Goal: Task Accomplishment & Management: Use online tool/utility

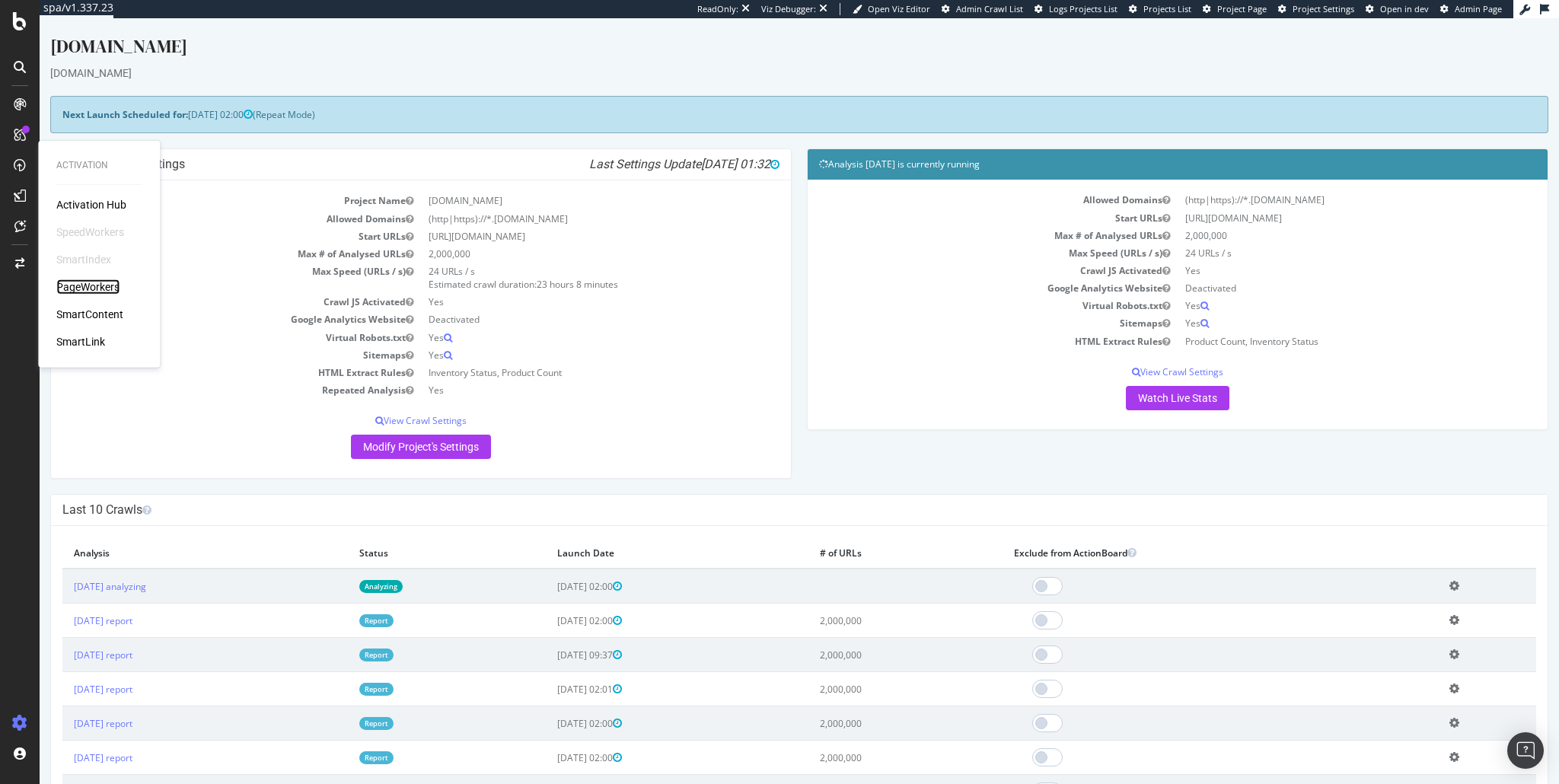
click at [86, 292] on div "PageWorkers" at bounding box center [87, 287] width 64 height 15
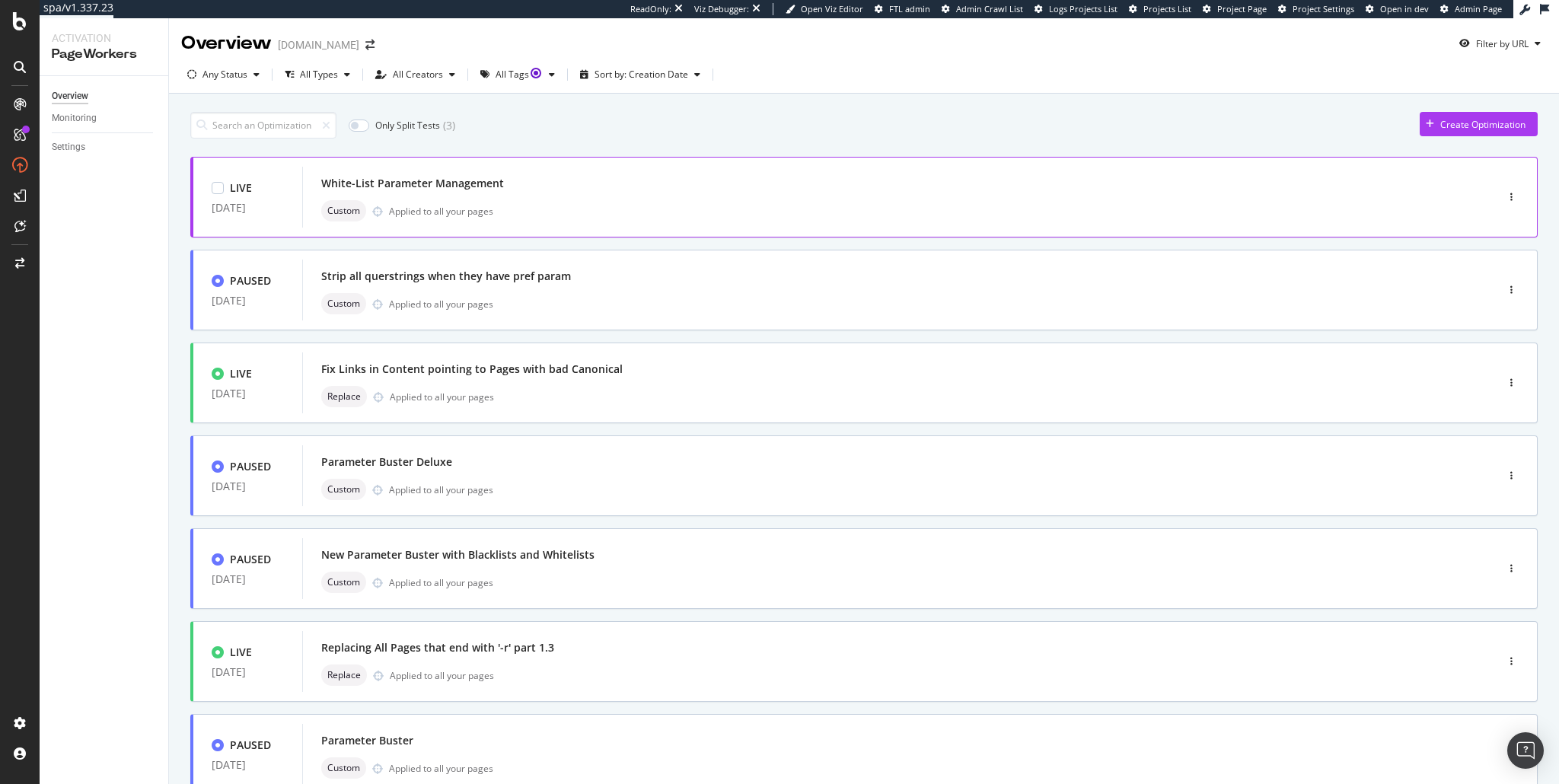
click at [465, 192] on div "White-List Parameter Management" at bounding box center [876, 183] width 1110 height 21
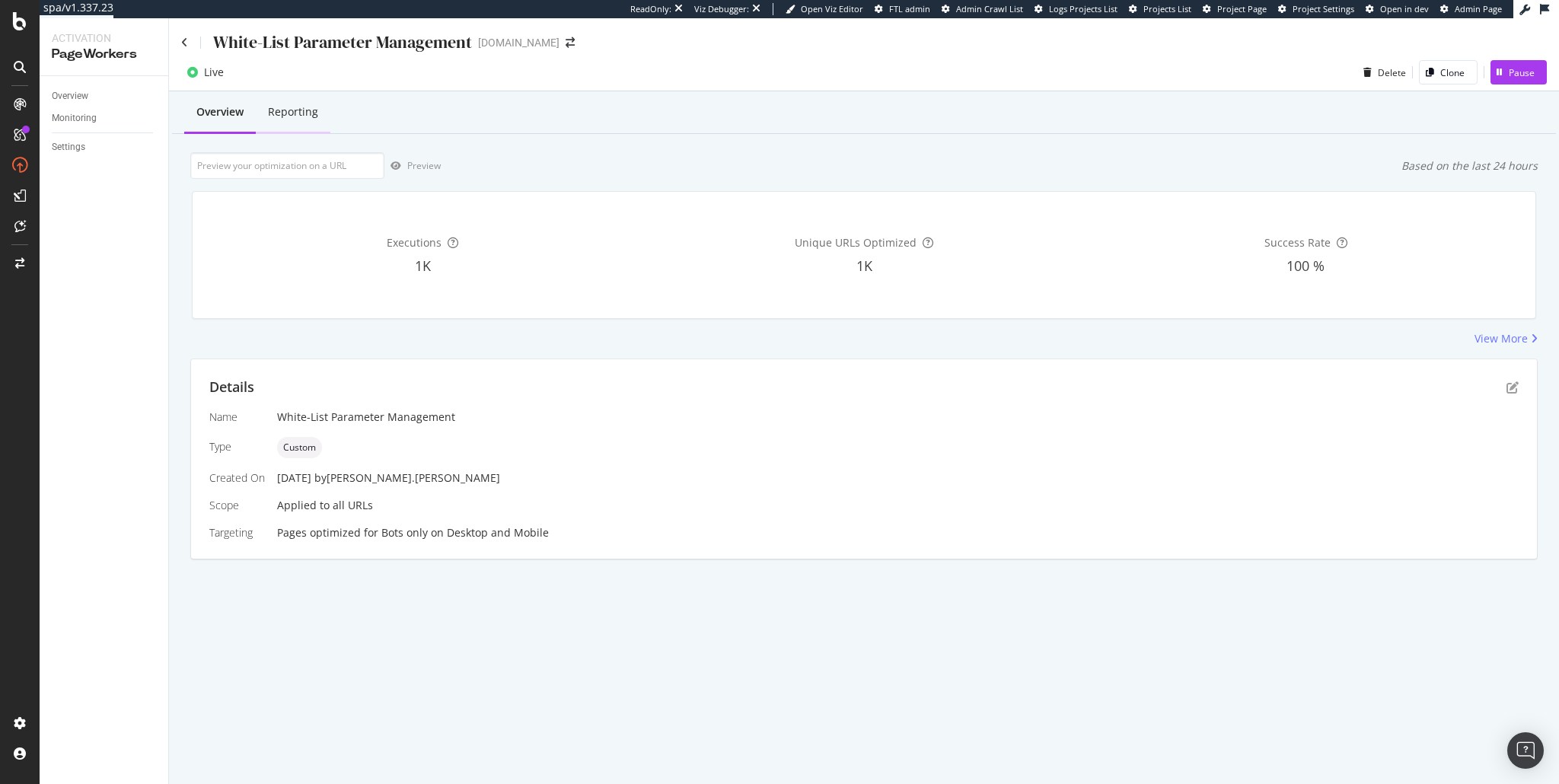
click at [292, 118] on div "Reporting" at bounding box center [292, 112] width 50 height 15
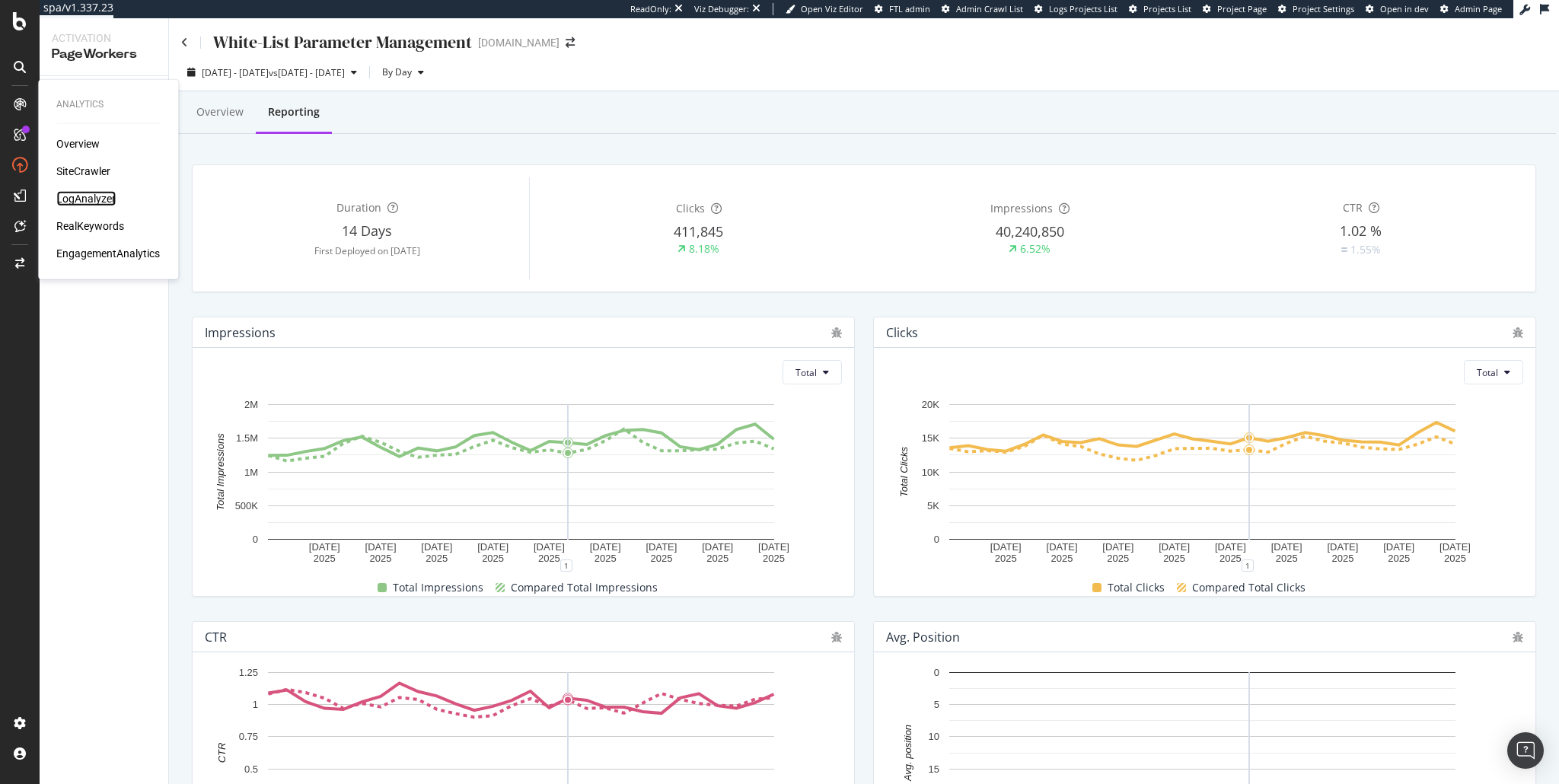
click at [86, 201] on div "LogAnalyzer" at bounding box center [86, 198] width 59 height 15
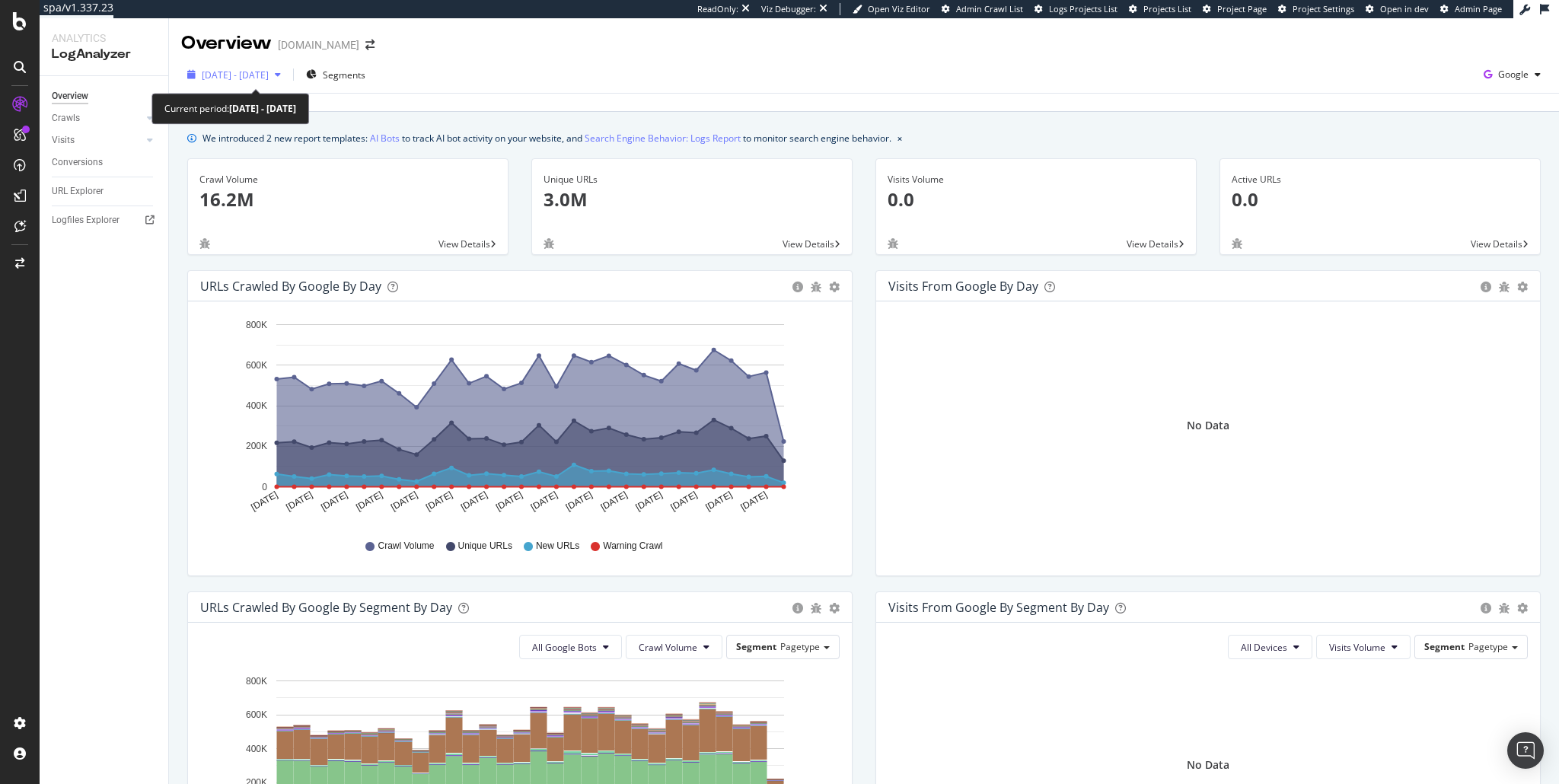
click at [269, 73] on span "2025 Aug. 12th - Sep. 10th" at bounding box center [235, 75] width 67 height 13
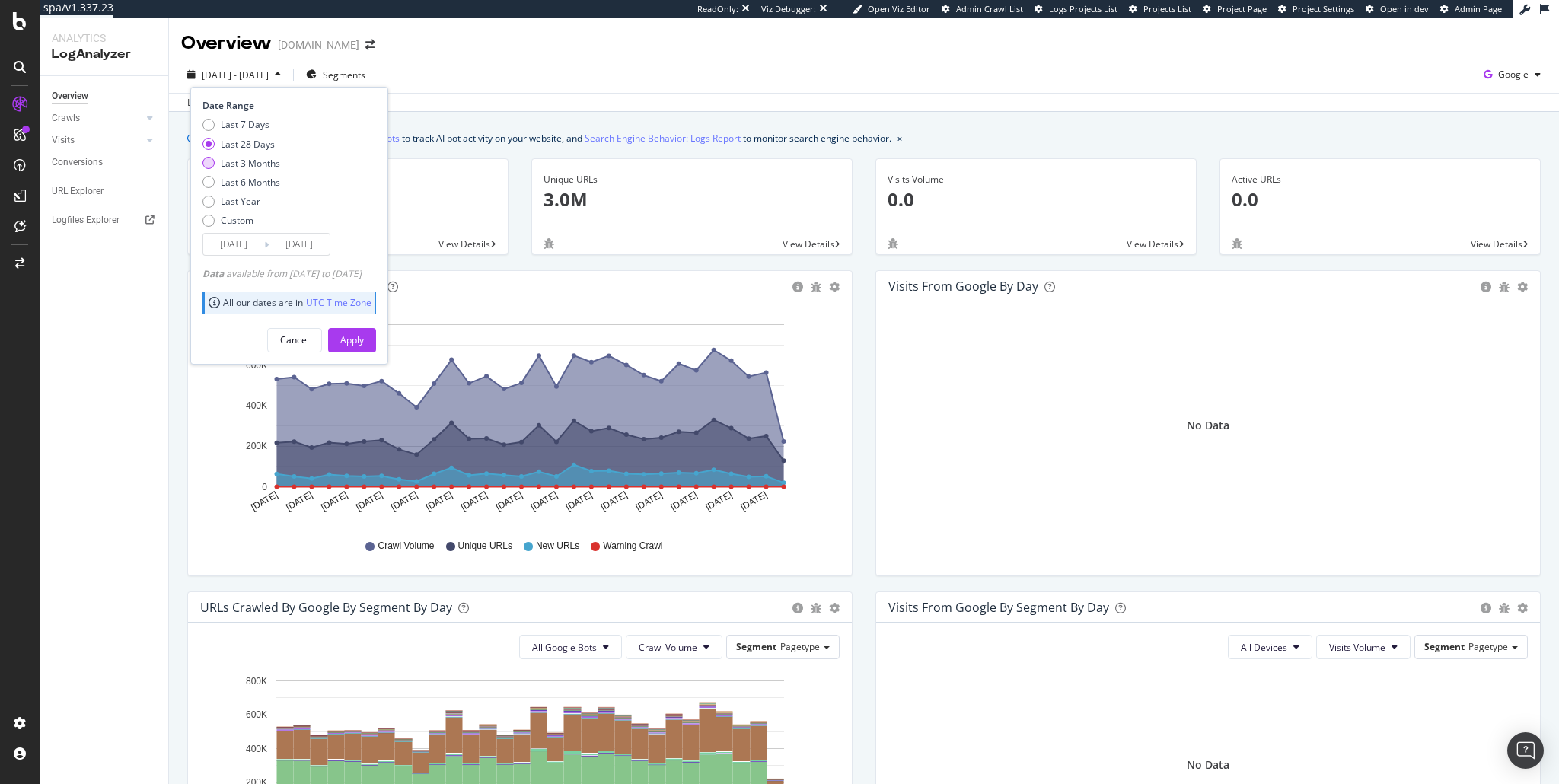
click at [262, 163] on div "Last 3 Months" at bounding box center [250, 163] width 59 height 13
type input "2025/06/11"
click at [364, 335] on div "Apply" at bounding box center [352, 339] width 24 height 13
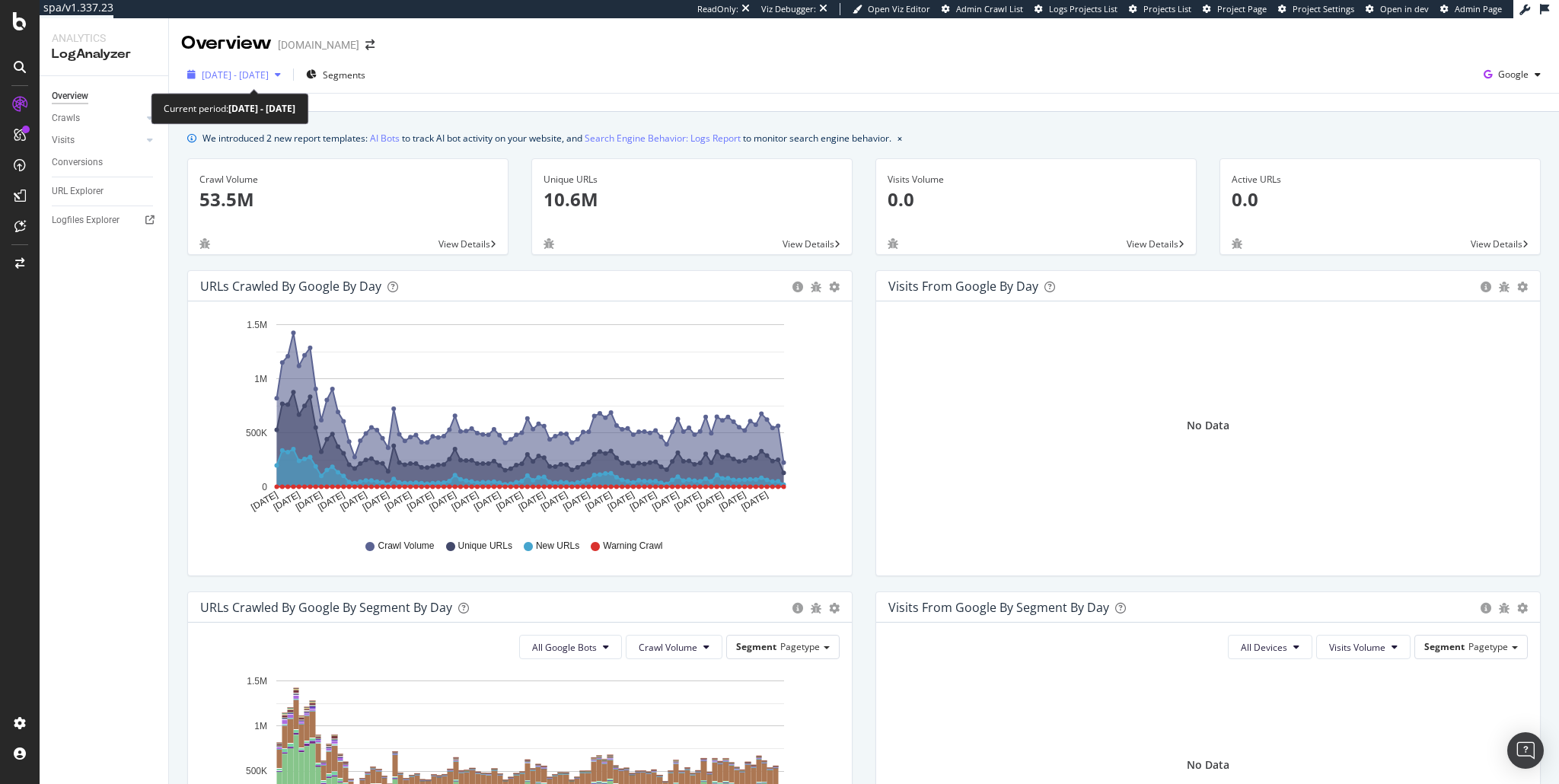
click at [269, 71] on span "2025 Jun. 11th - Sep. 10th" at bounding box center [235, 75] width 67 height 13
click at [551, 82] on div "2025 Jun. 11th - Sep. 10th Segments Google" at bounding box center [864, 78] width 1390 height 31
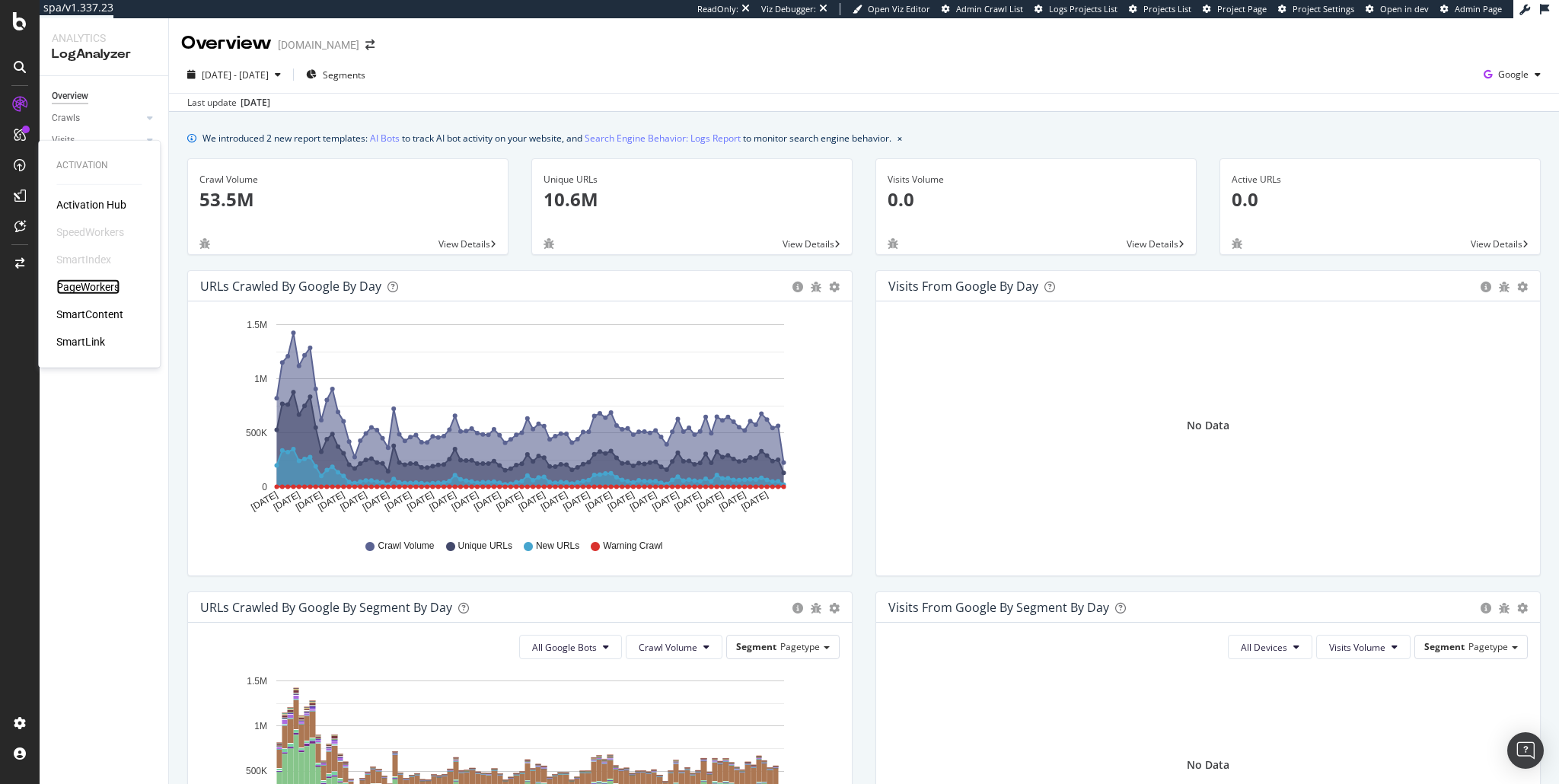
click at [99, 292] on div "PageWorkers" at bounding box center [87, 287] width 64 height 15
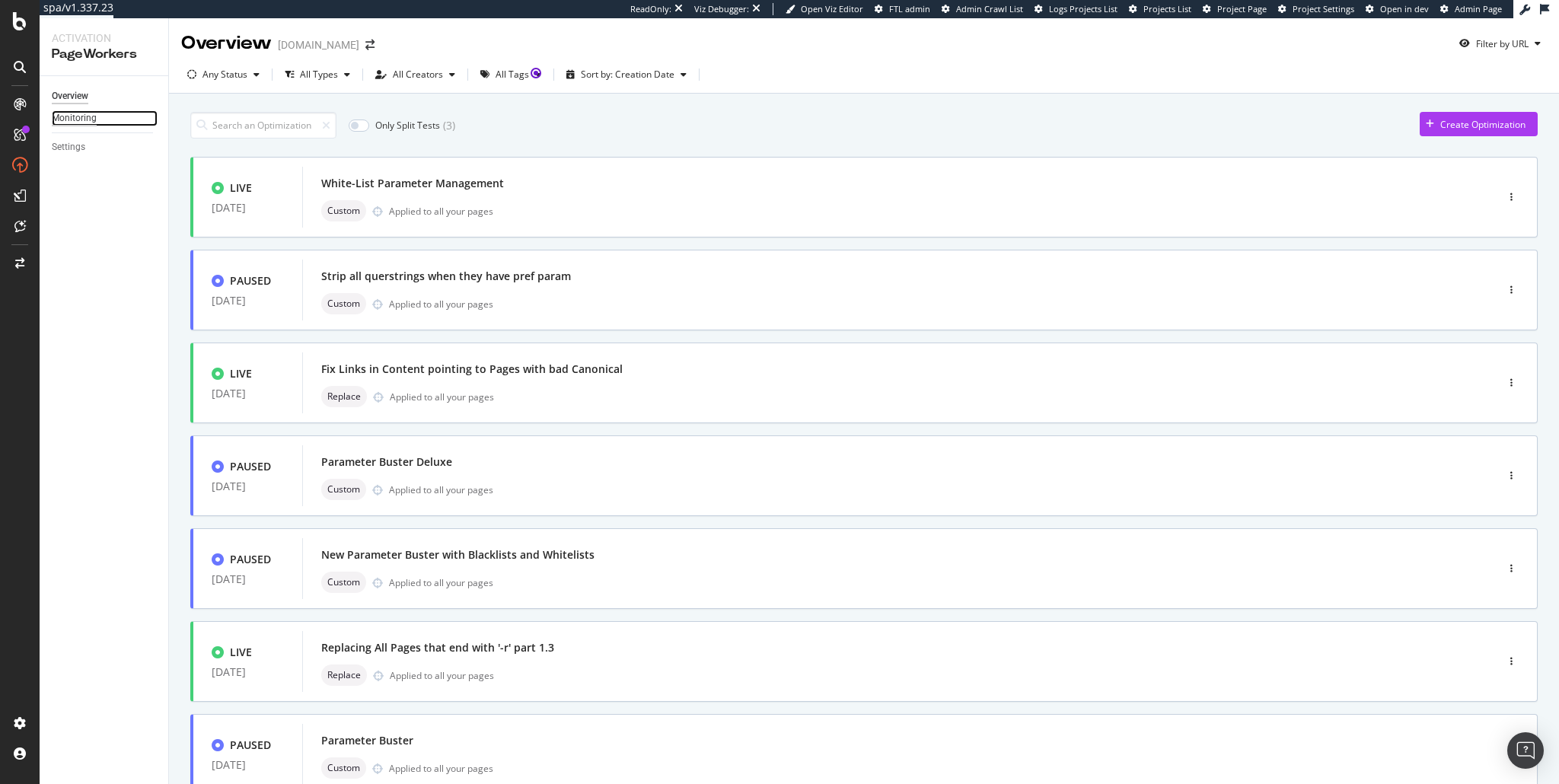
click at [77, 123] on div "Monitoring" at bounding box center [74, 118] width 45 height 16
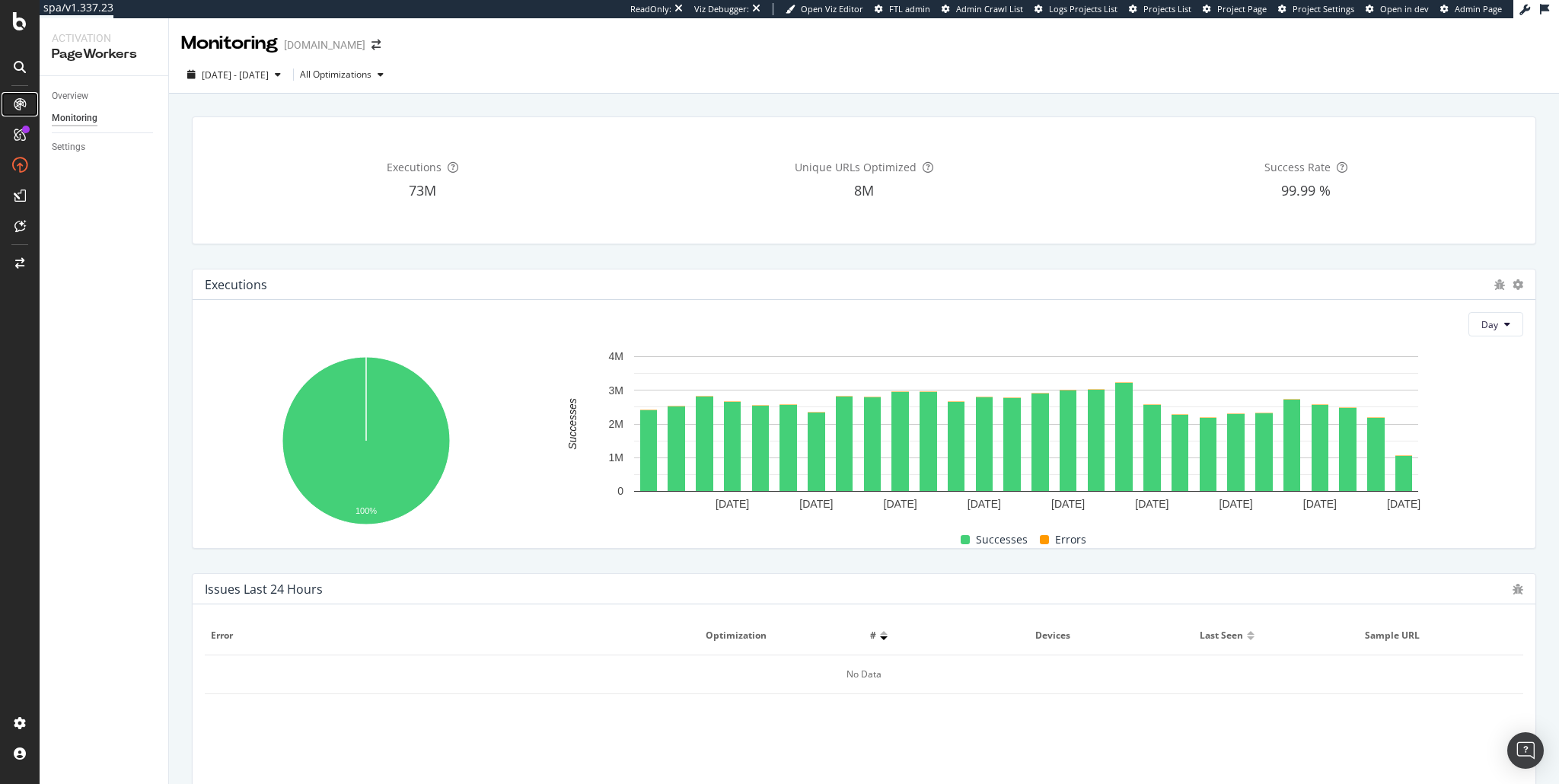
click at [14, 108] on icon at bounding box center [19, 104] width 12 height 12
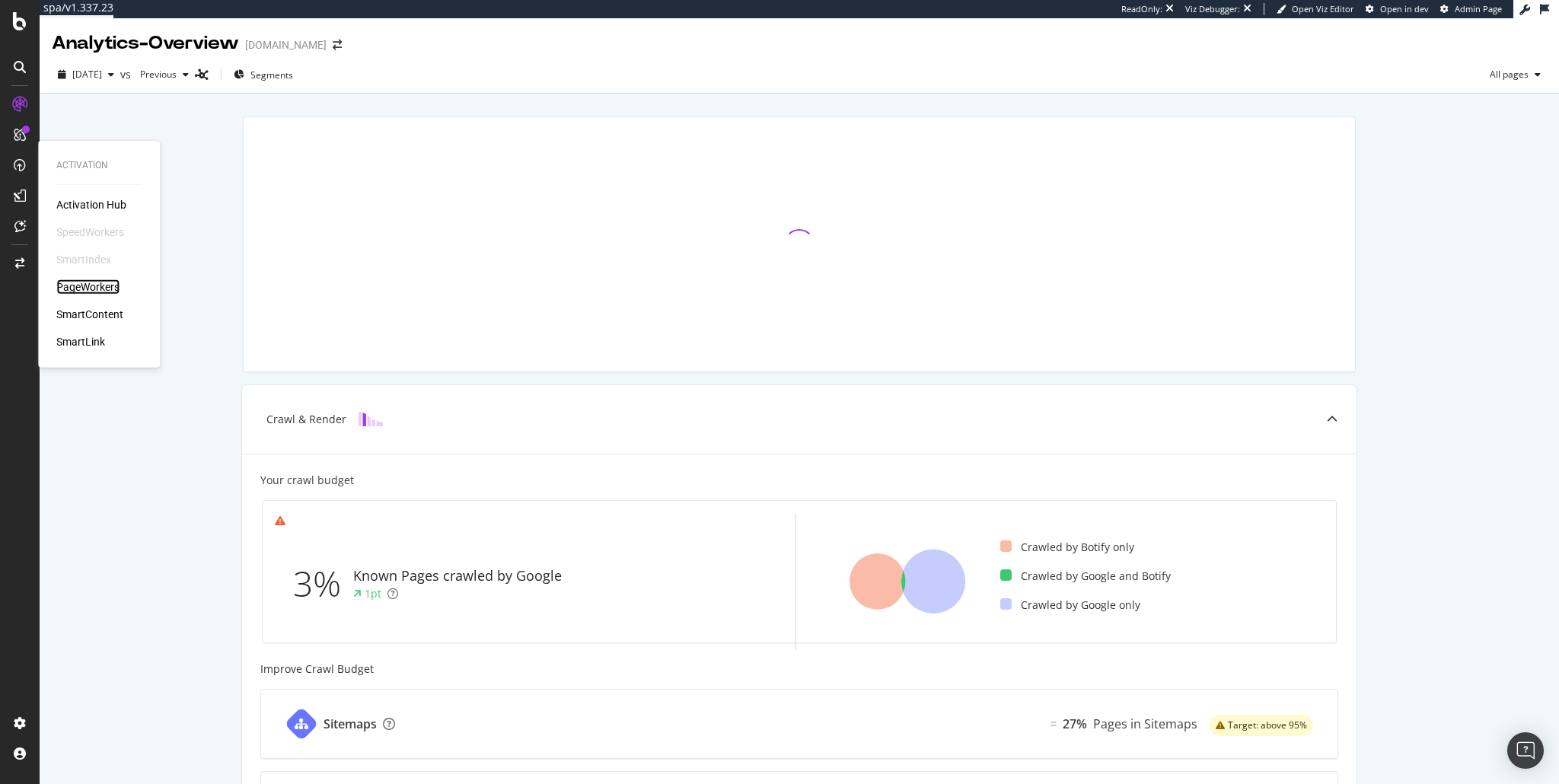
click at [82, 283] on div "PageWorkers" at bounding box center [87, 287] width 64 height 15
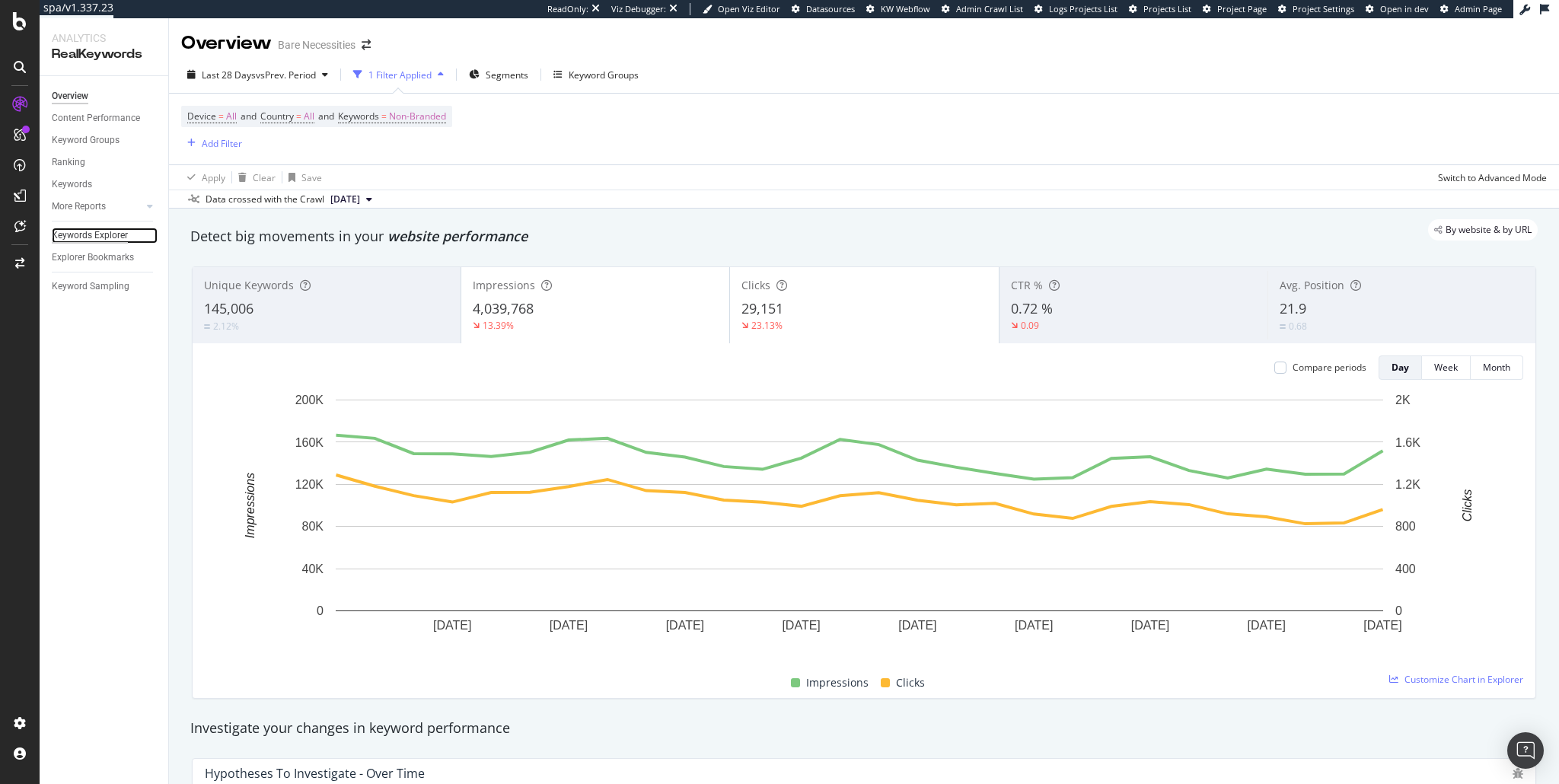
click at [71, 228] on div "Keywords Explorer" at bounding box center [90, 236] width 76 height 16
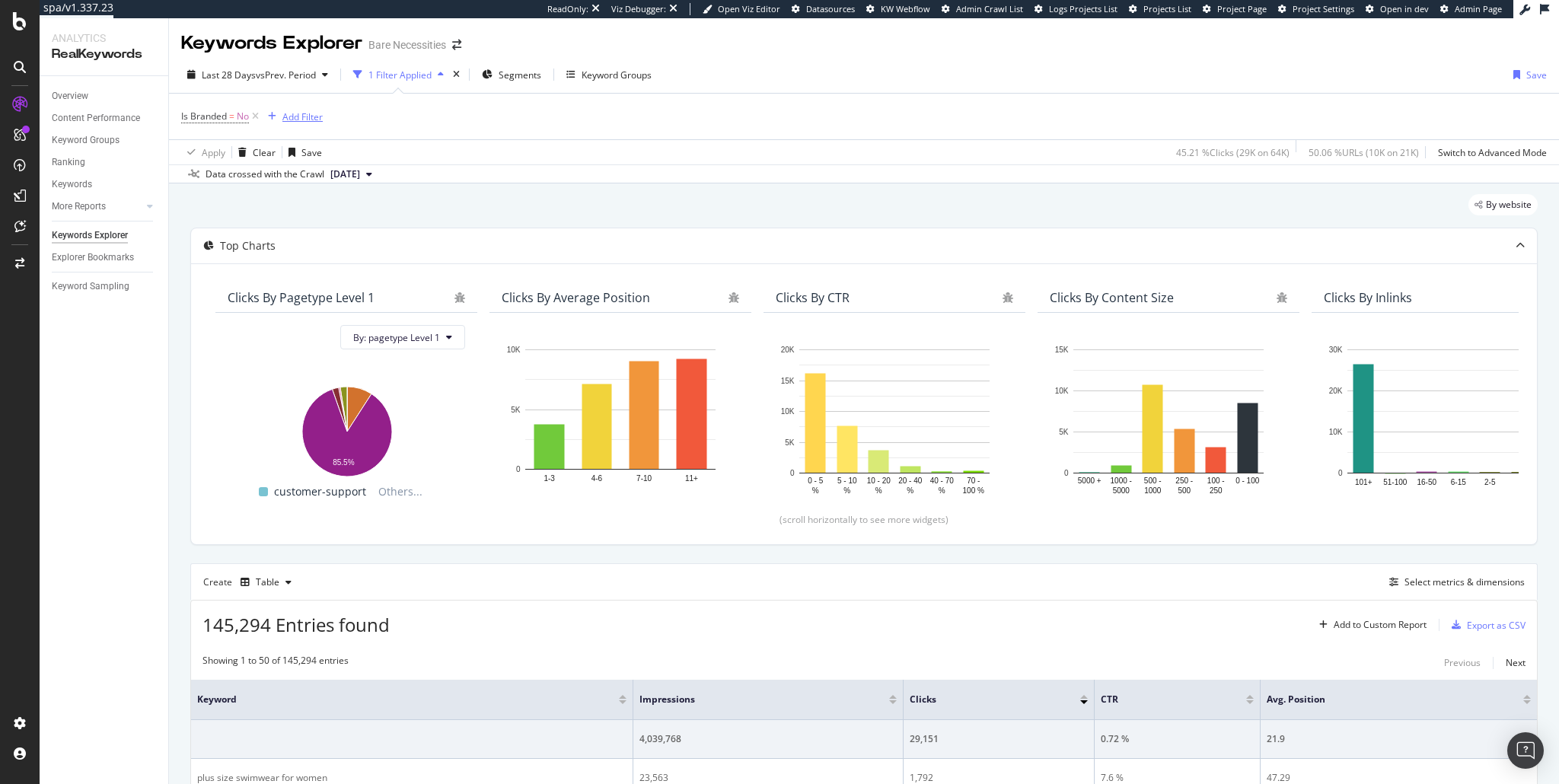
click at [307, 119] on div "Add Filter" at bounding box center [303, 116] width 41 height 13
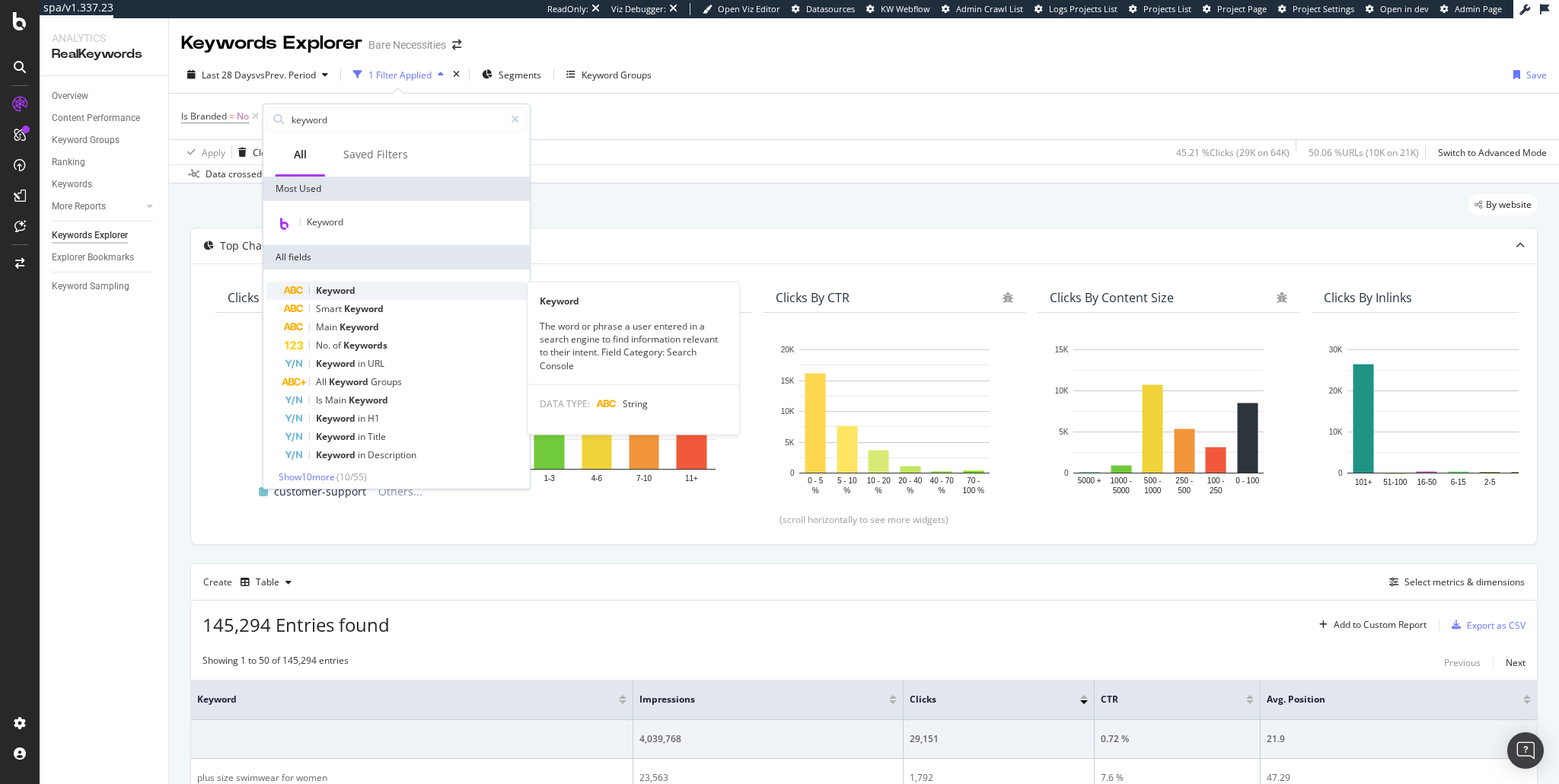
type input "keyword"
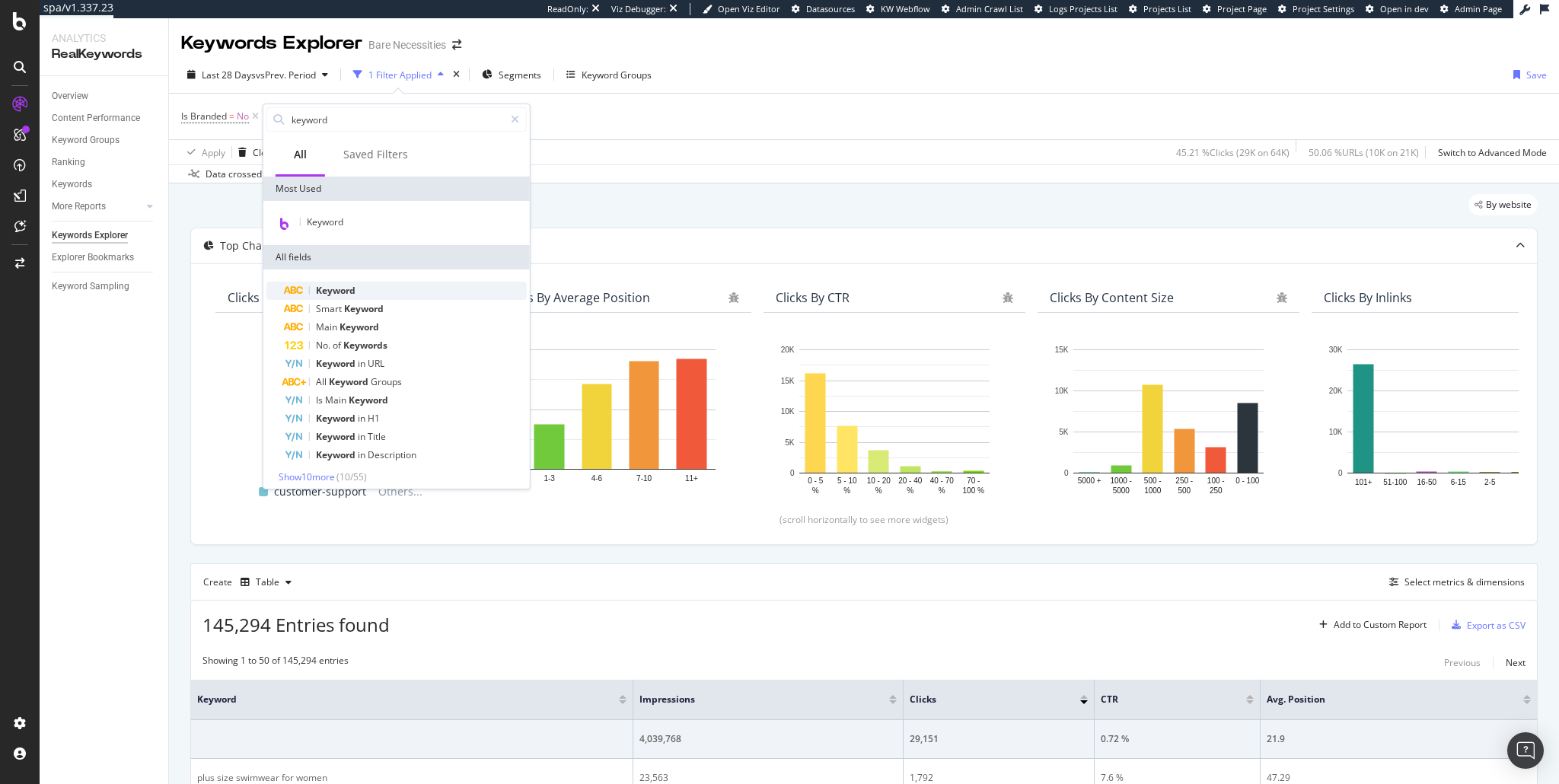
click at [344, 290] on span "Keyword" at bounding box center [336, 290] width 40 height 13
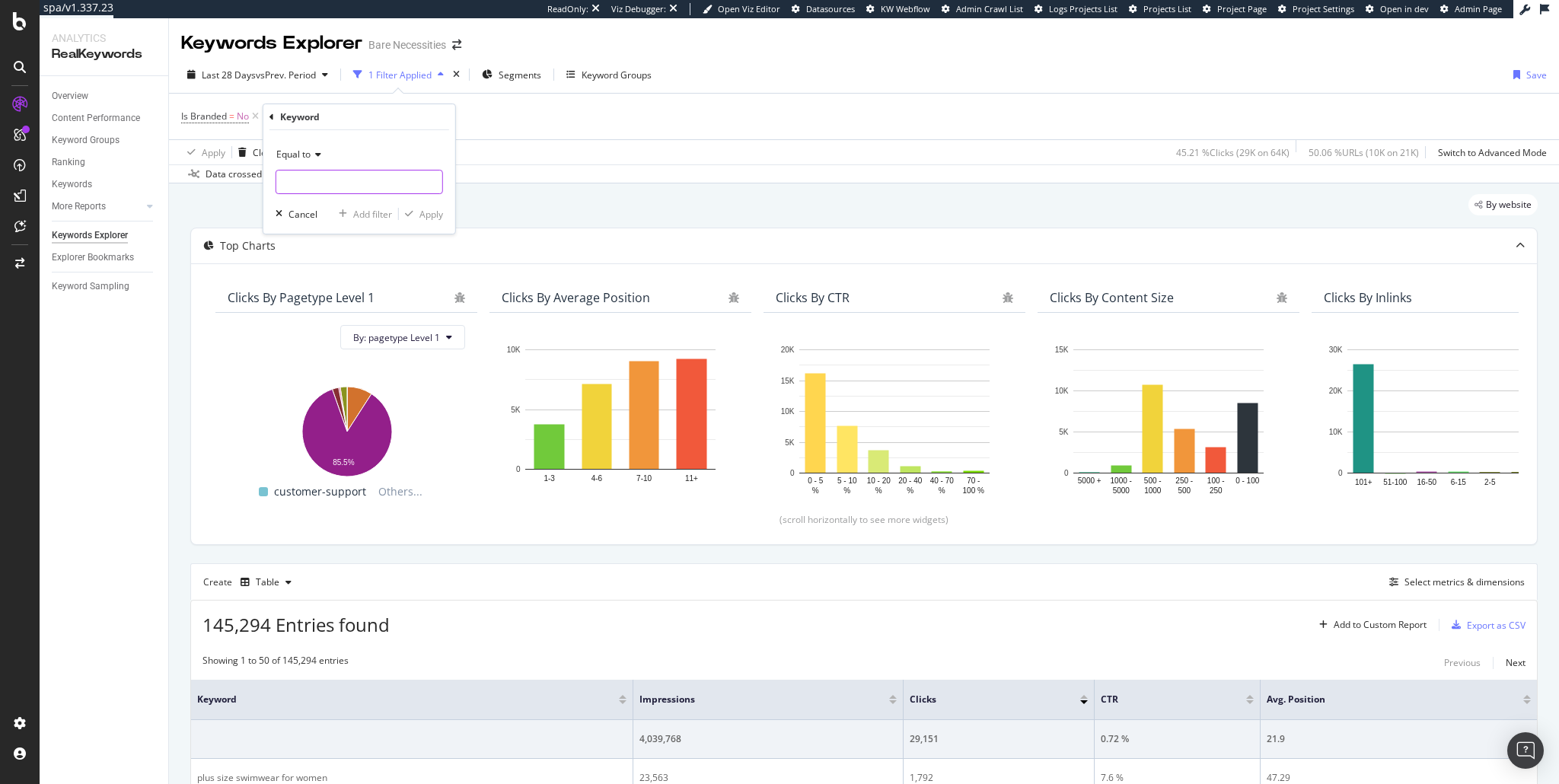
click at [341, 183] on input "text" at bounding box center [359, 181] width 166 height 25
type input "bras"
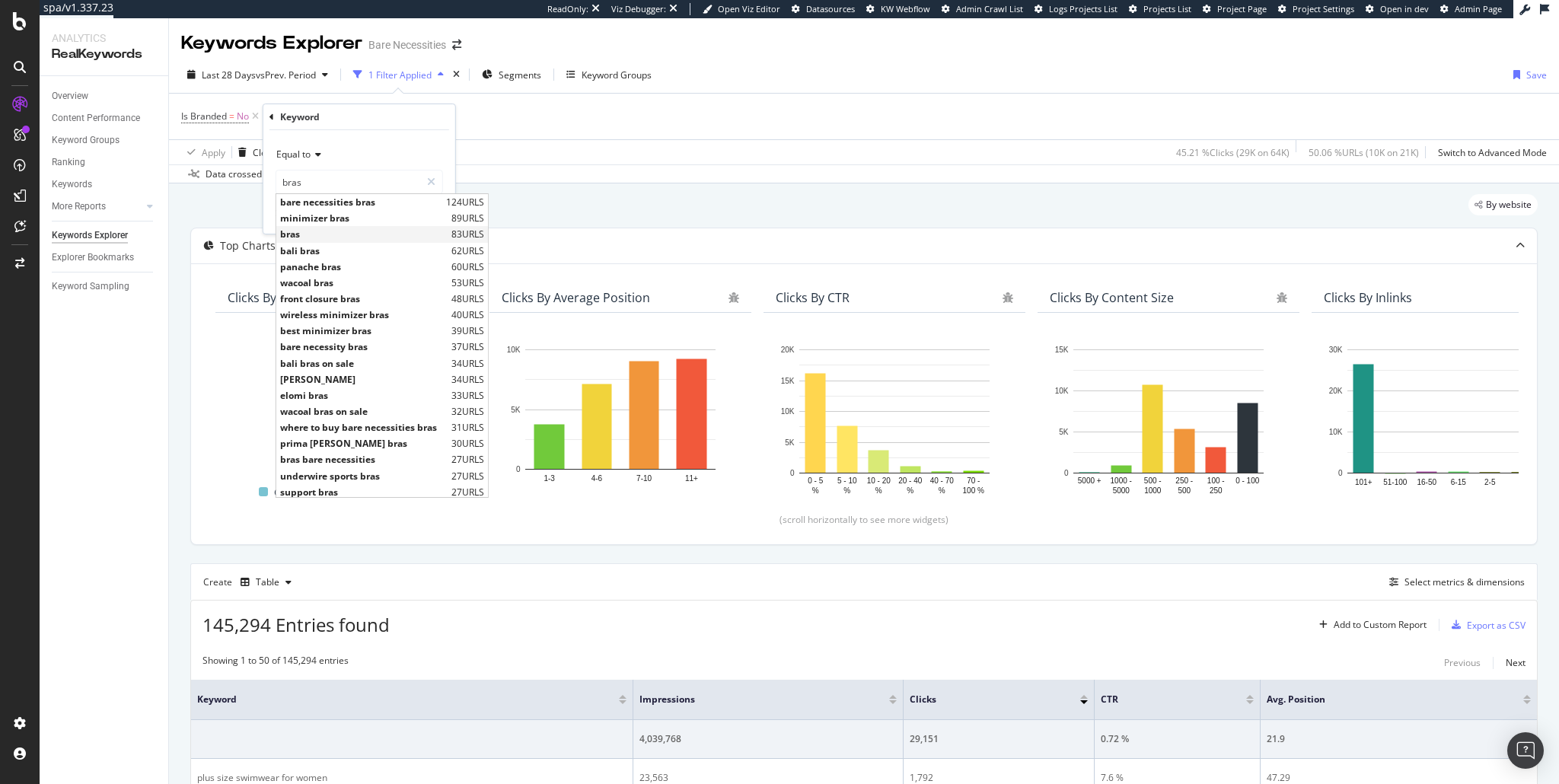
click at [306, 235] on span "bras" at bounding box center [365, 234] width 168 height 13
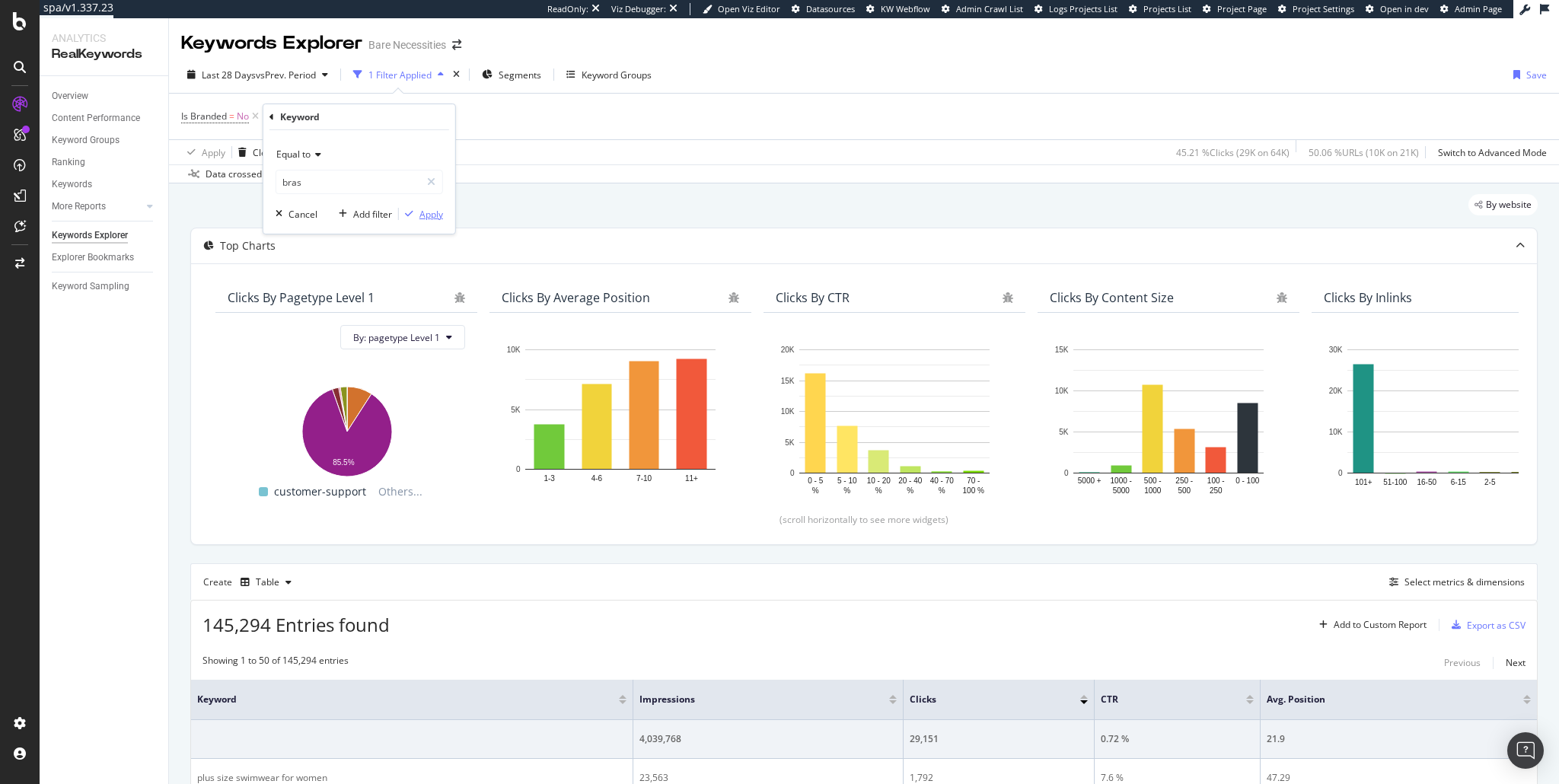
click at [426, 216] on div "Apply" at bounding box center [432, 214] width 24 height 13
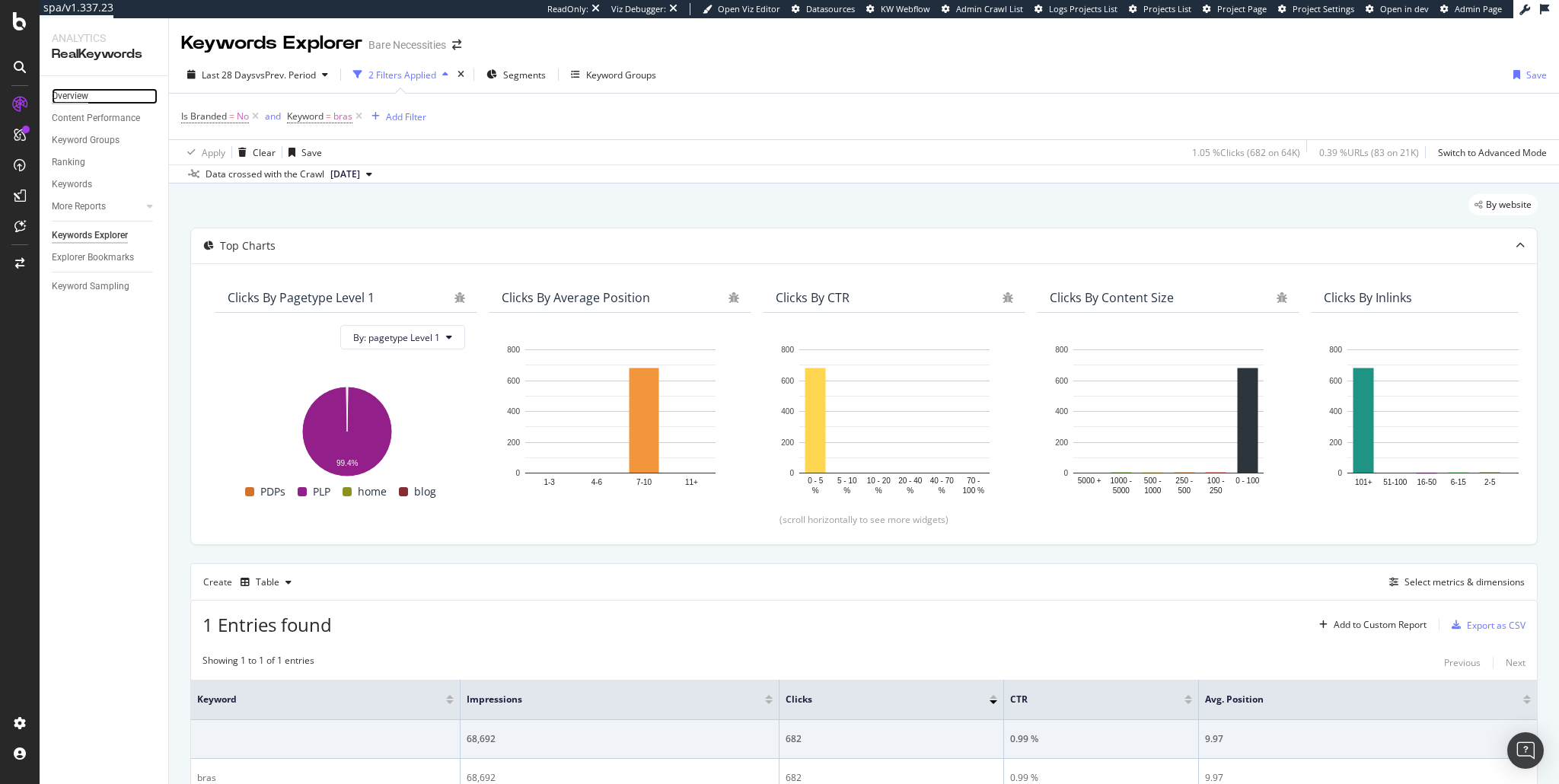
click at [81, 93] on div "Overview" at bounding box center [70, 96] width 36 height 16
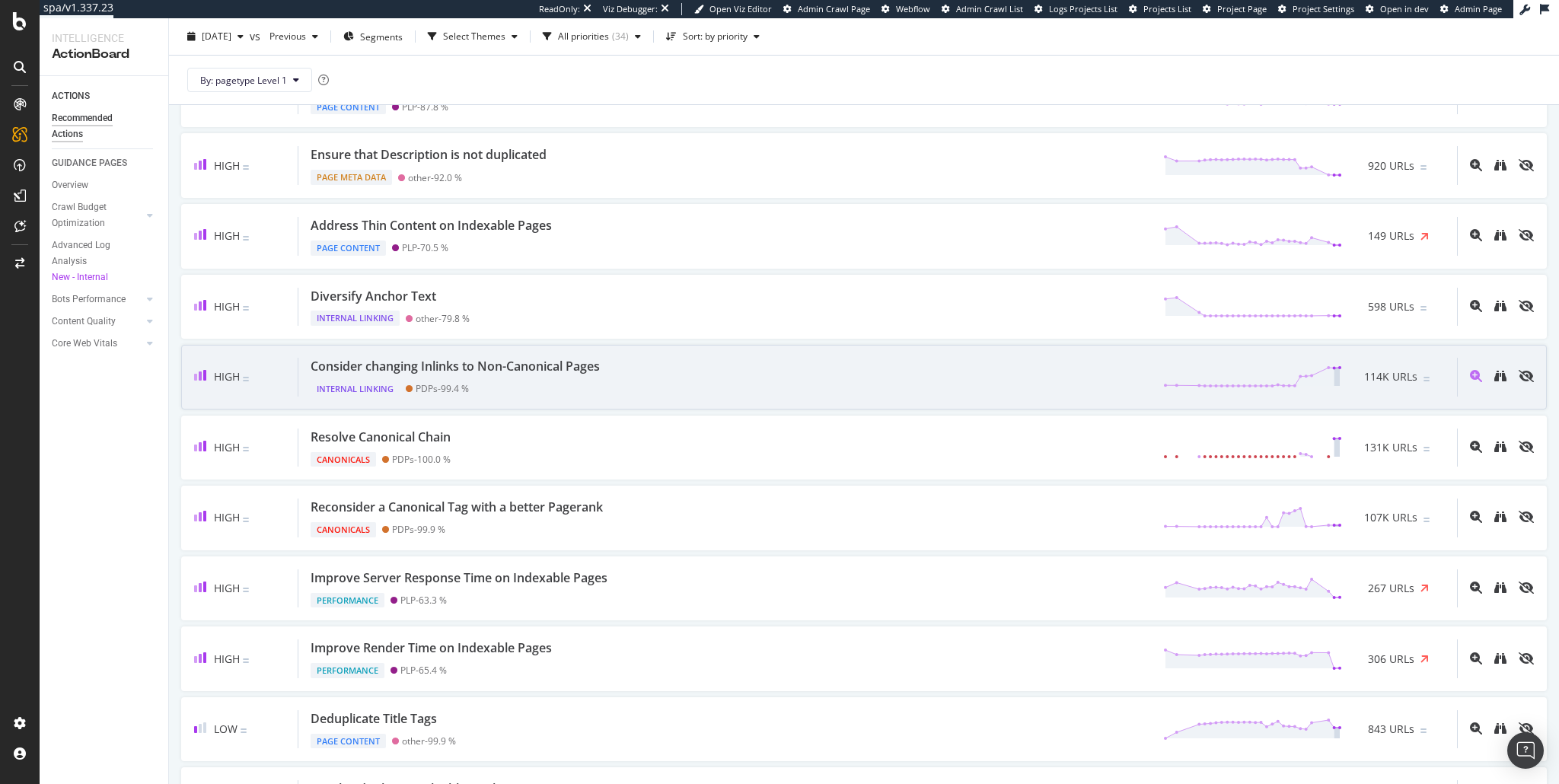
scroll to position [438, 0]
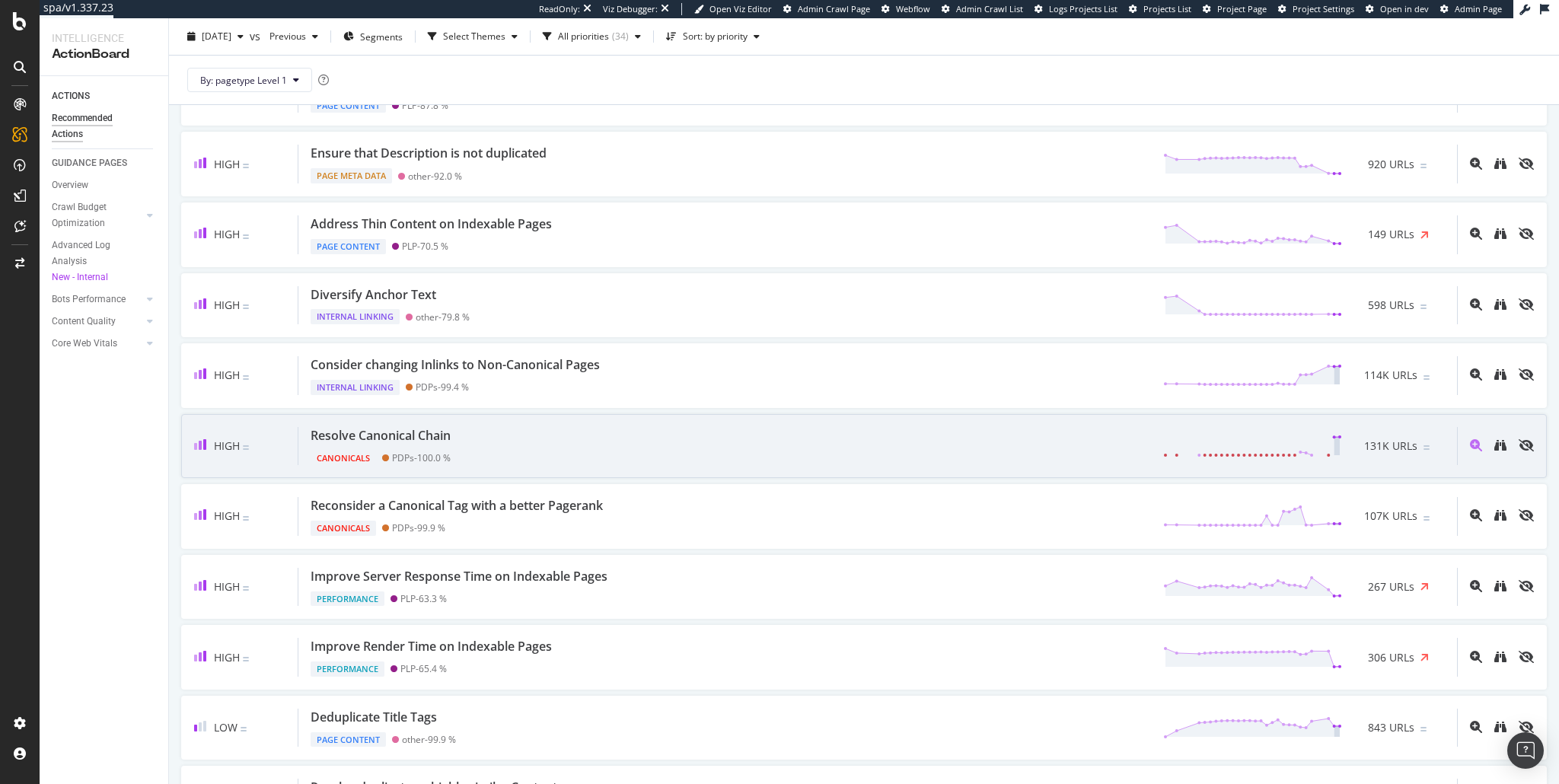
click at [866, 467] on div "High Resolve Canonical Chain Canonicals PDPs - 100.0 % 131K URLs" at bounding box center [864, 447] width 1366 height 64
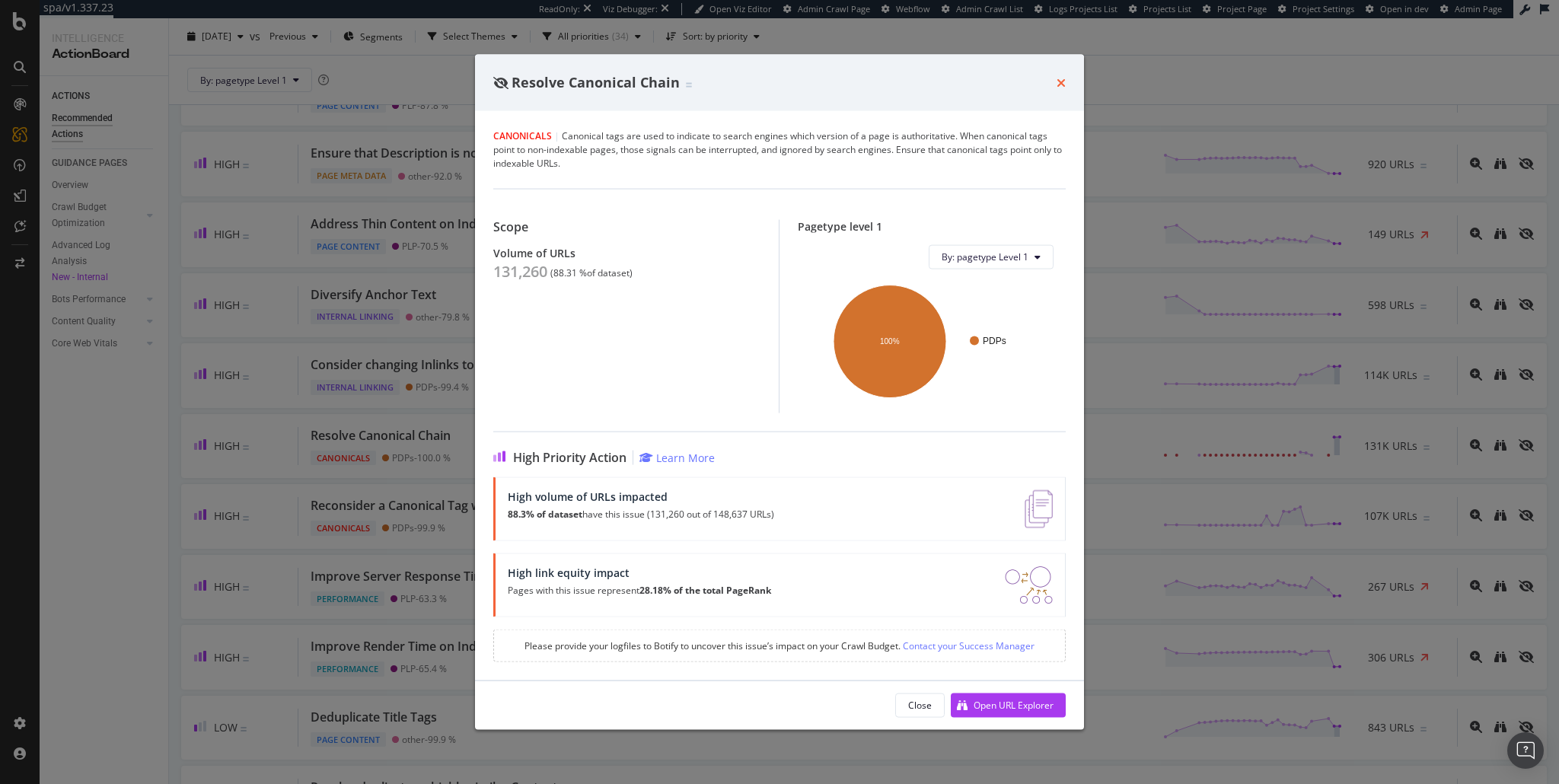
click at [1062, 84] on icon "times" at bounding box center [1061, 82] width 9 height 12
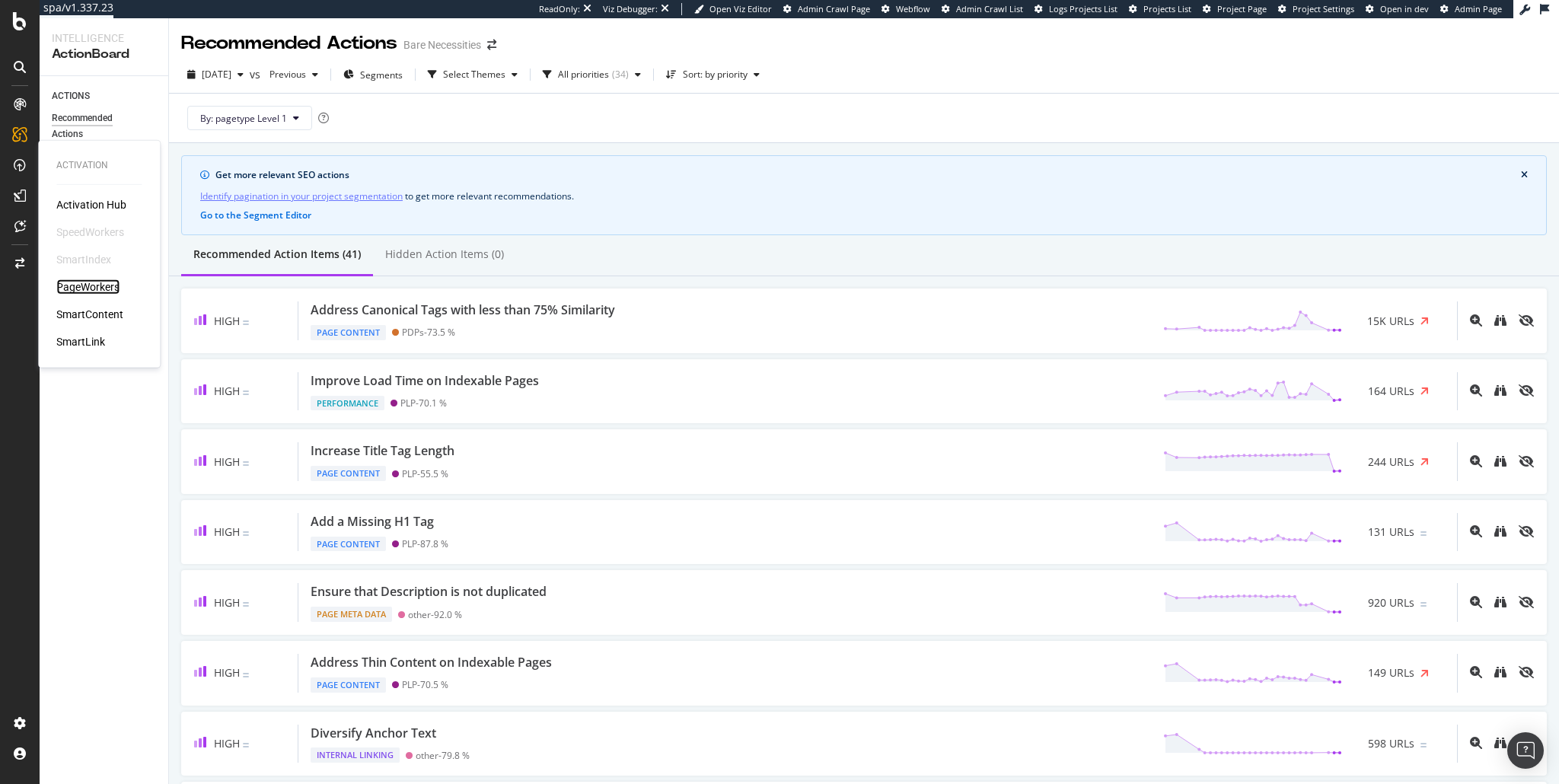
click at [107, 289] on div "PageWorkers" at bounding box center [87, 287] width 64 height 15
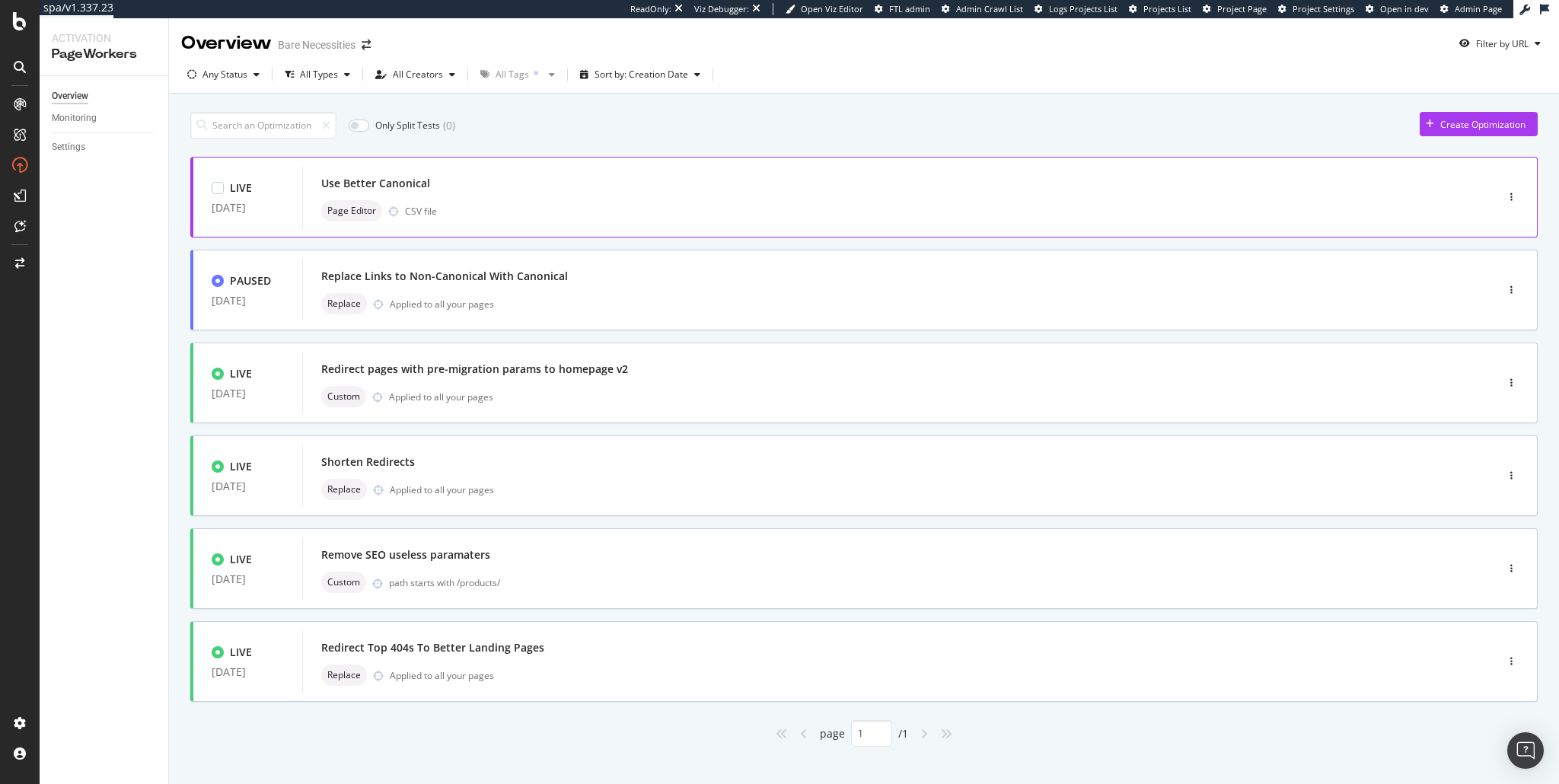
click at [518, 200] on div "Page Editor CSV file" at bounding box center [876, 210] width 1110 height 21
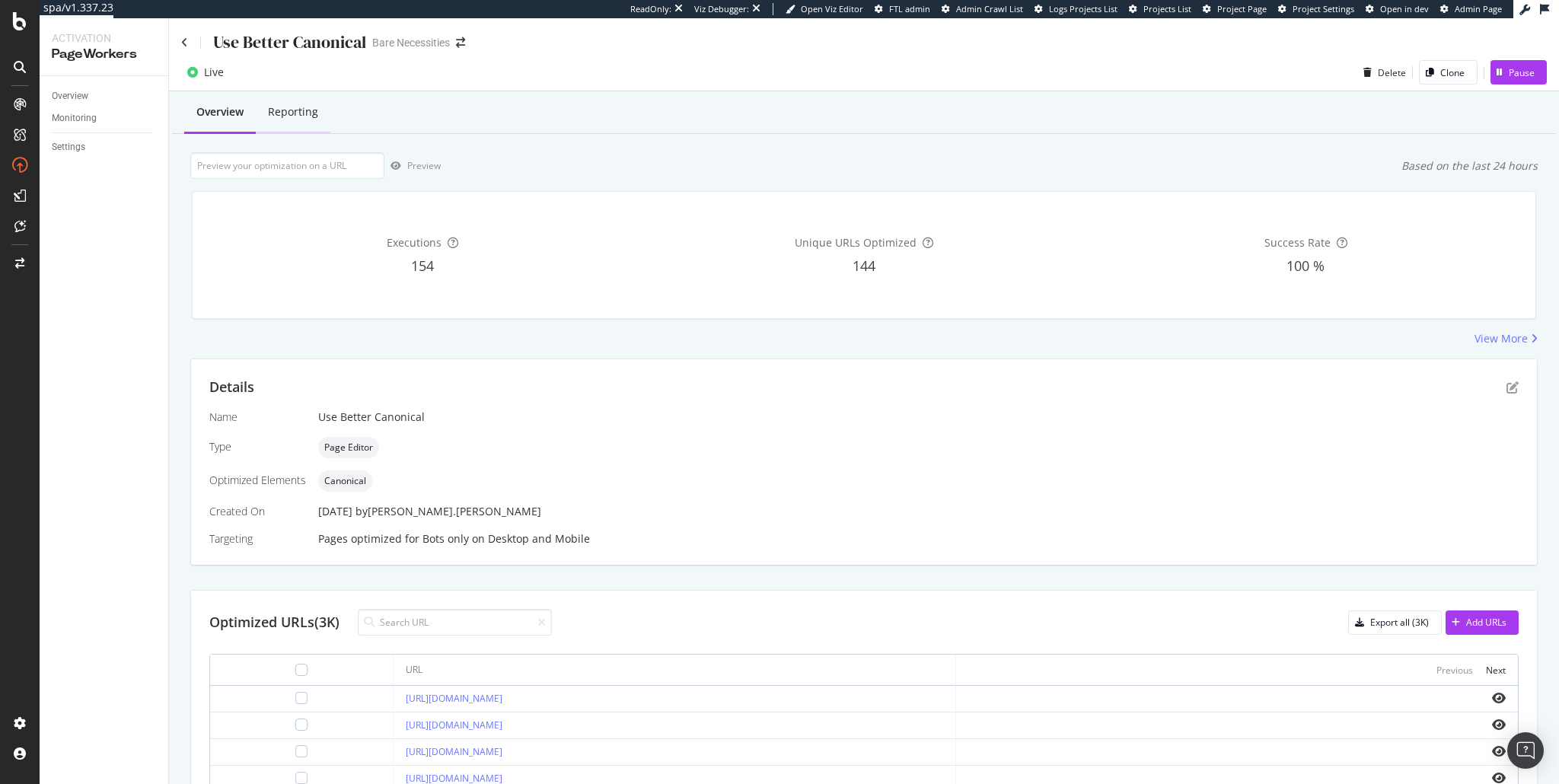
click at [287, 105] on div "Reporting" at bounding box center [292, 112] width 50 height 15
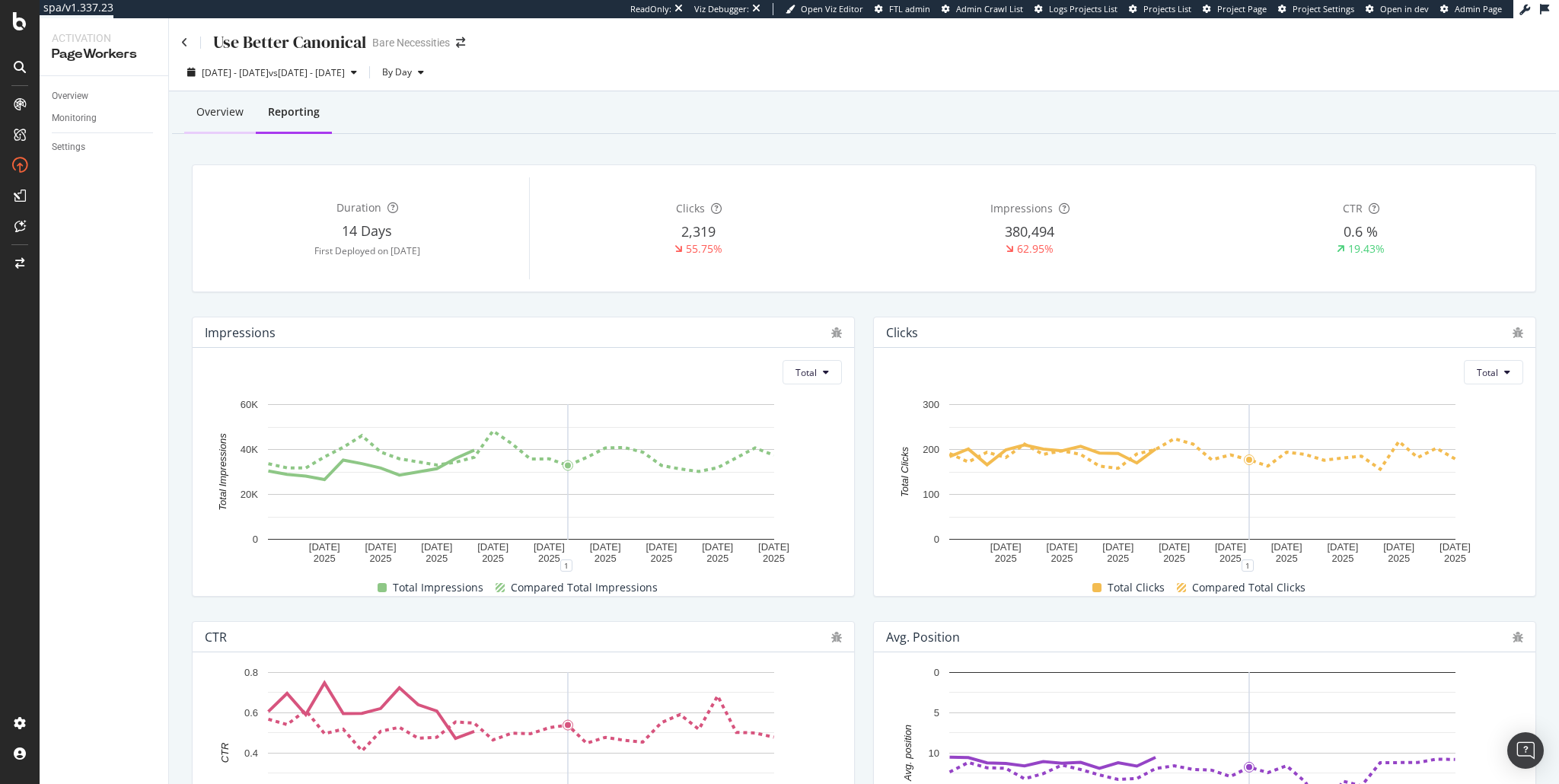
click at [233, 109] on div "Overview" at bounding box center [220, 112] width 47 height 15
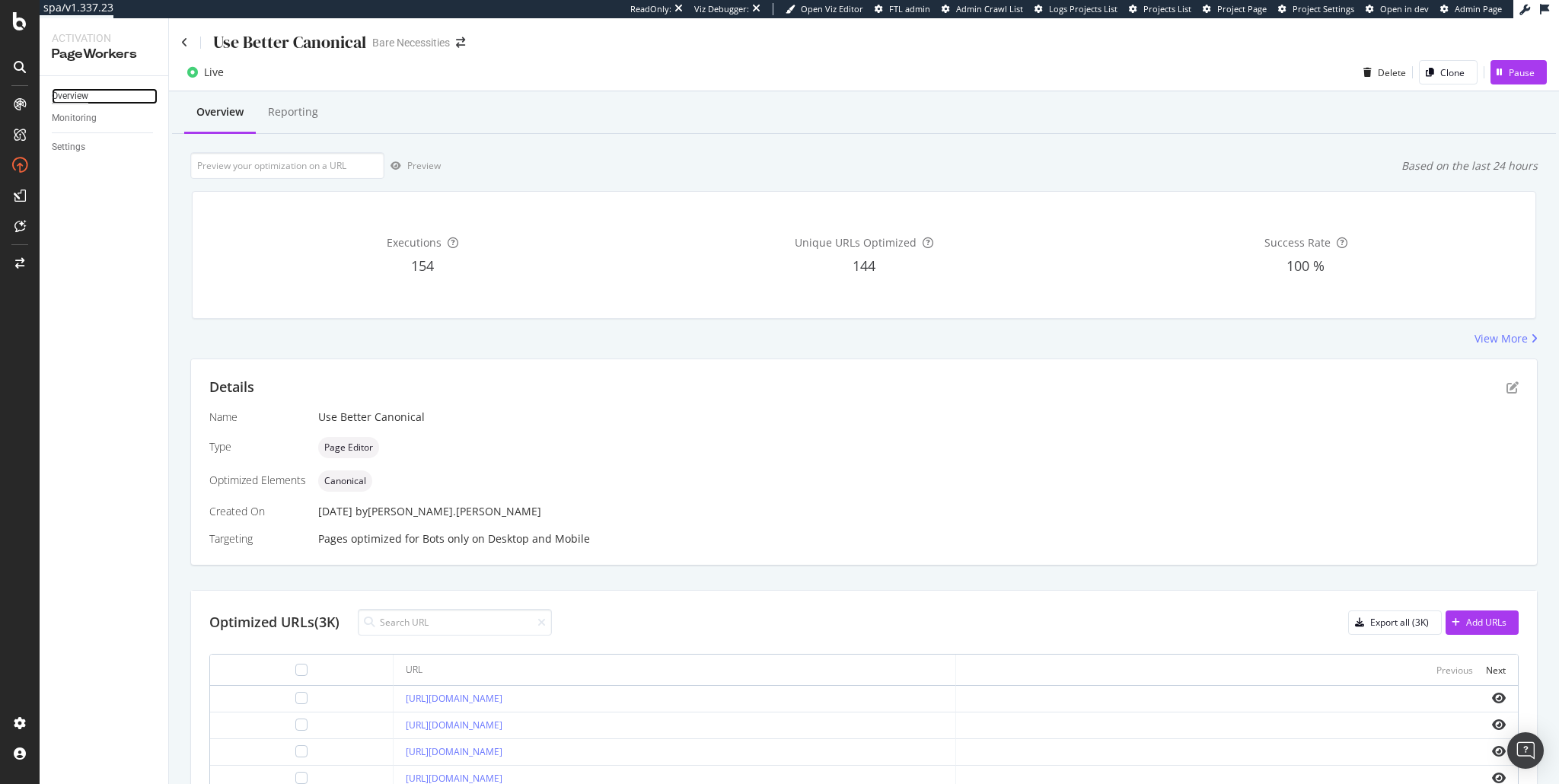
click at [71, 90] on div "Overview" at bounding box center [70, 96] width 36 height 16
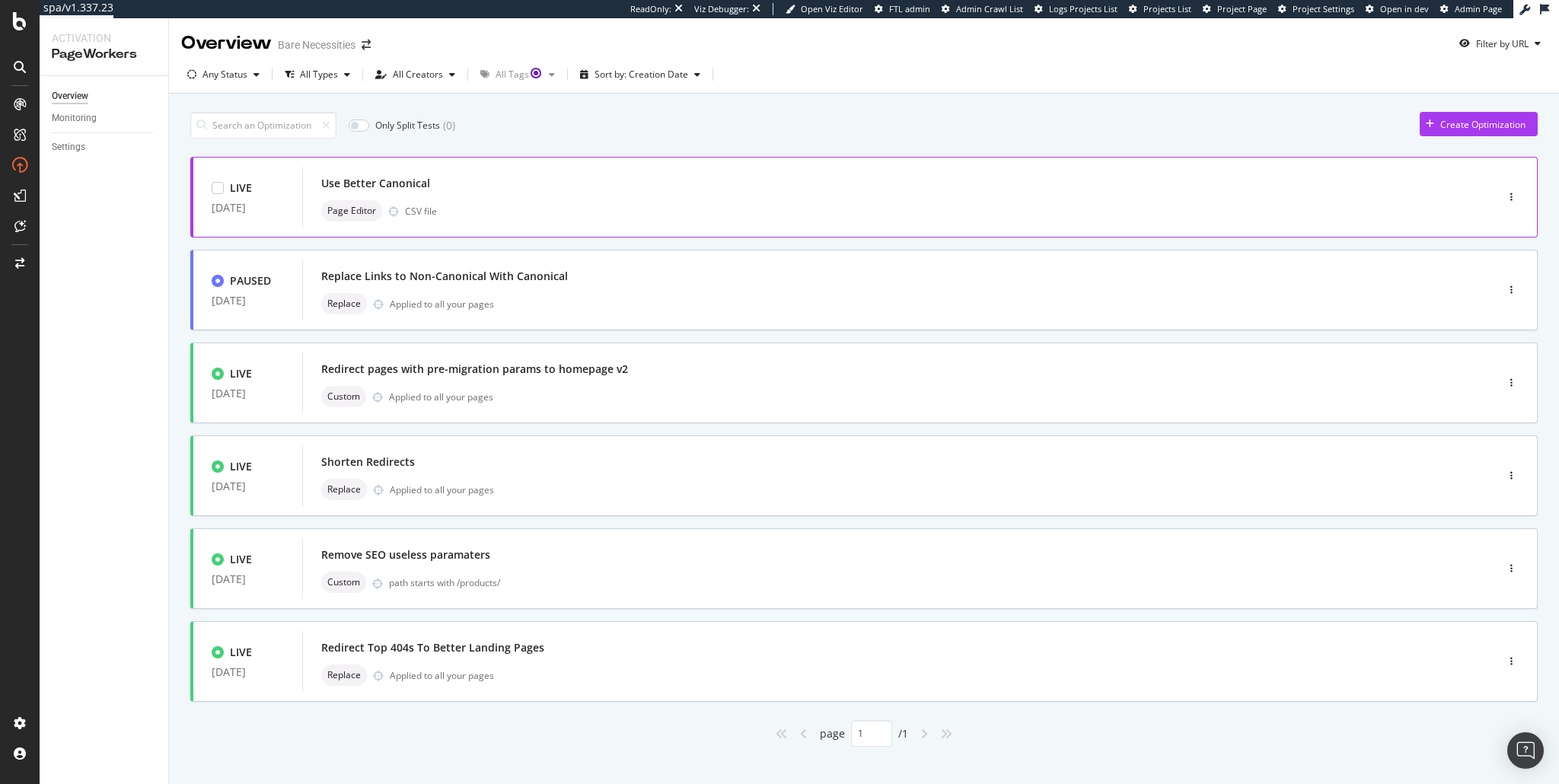
click at [1486, 192] on div at bounding box center [1512, 197] width 51 height 31
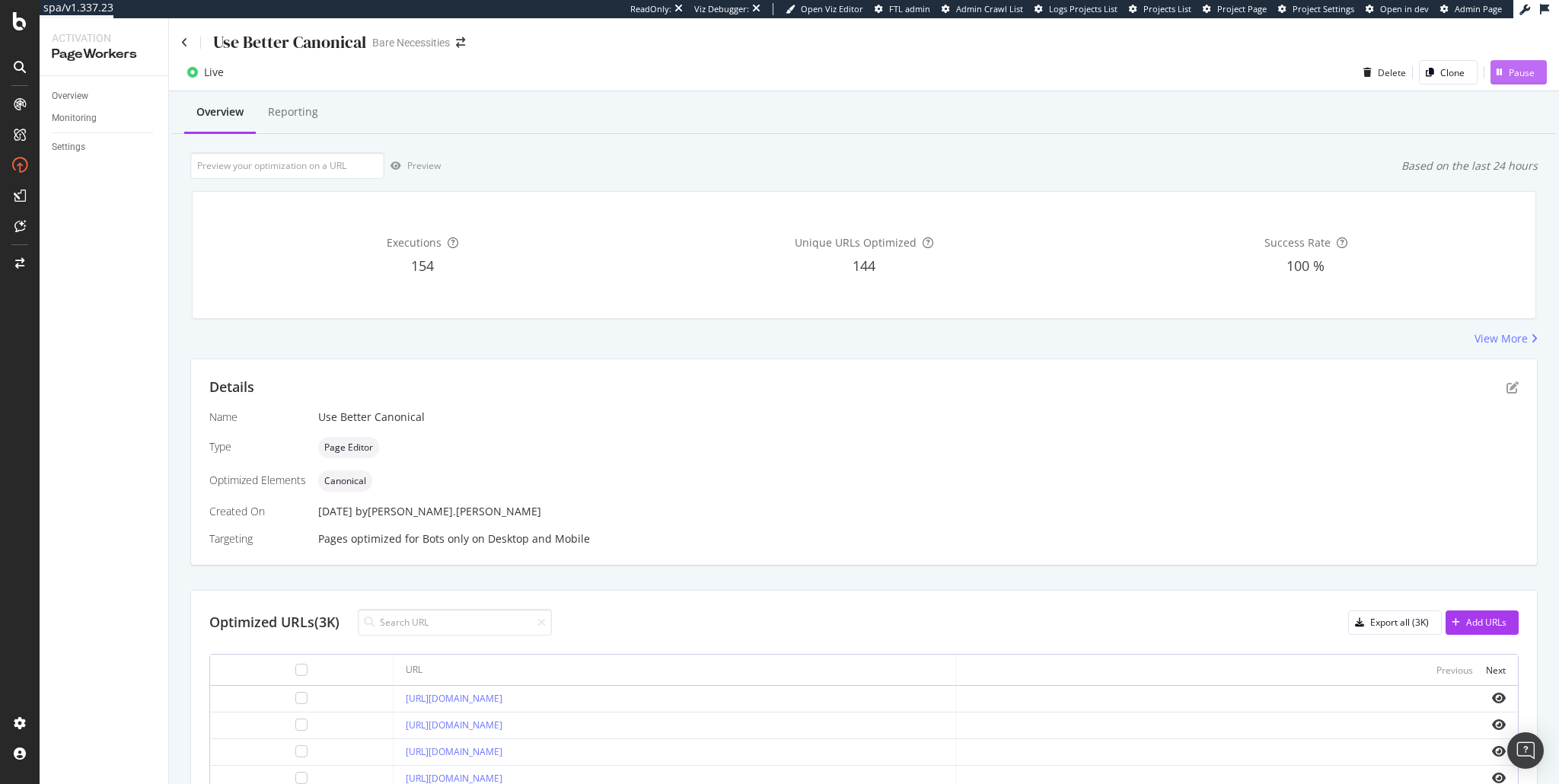
click at [1512, 71] on div "Pause" at bounding box center [1522, 72] width 26 height 13
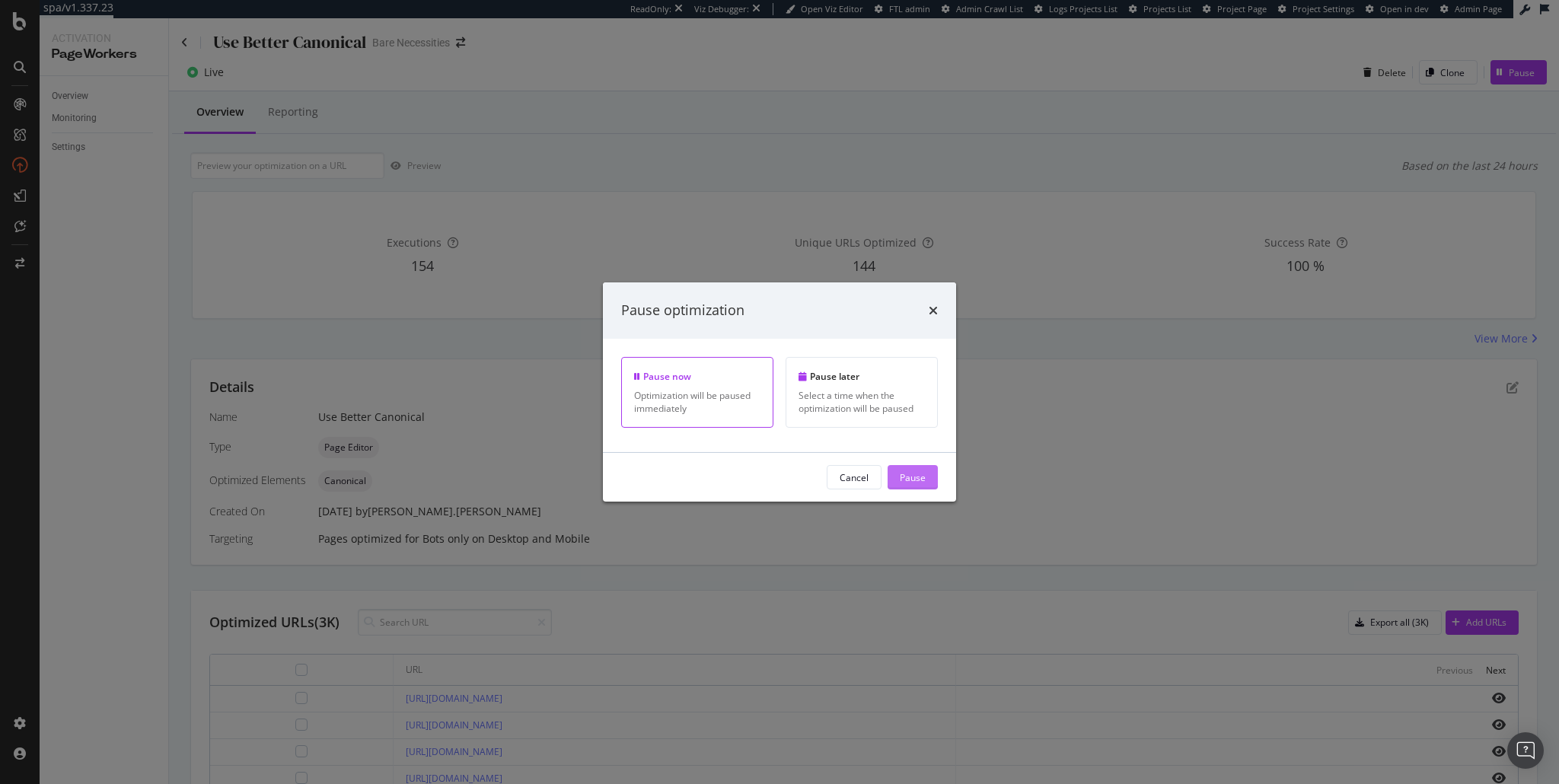
click at [900, 481] on div "Pause" at bounding box center [913, 476] width 26 height 13
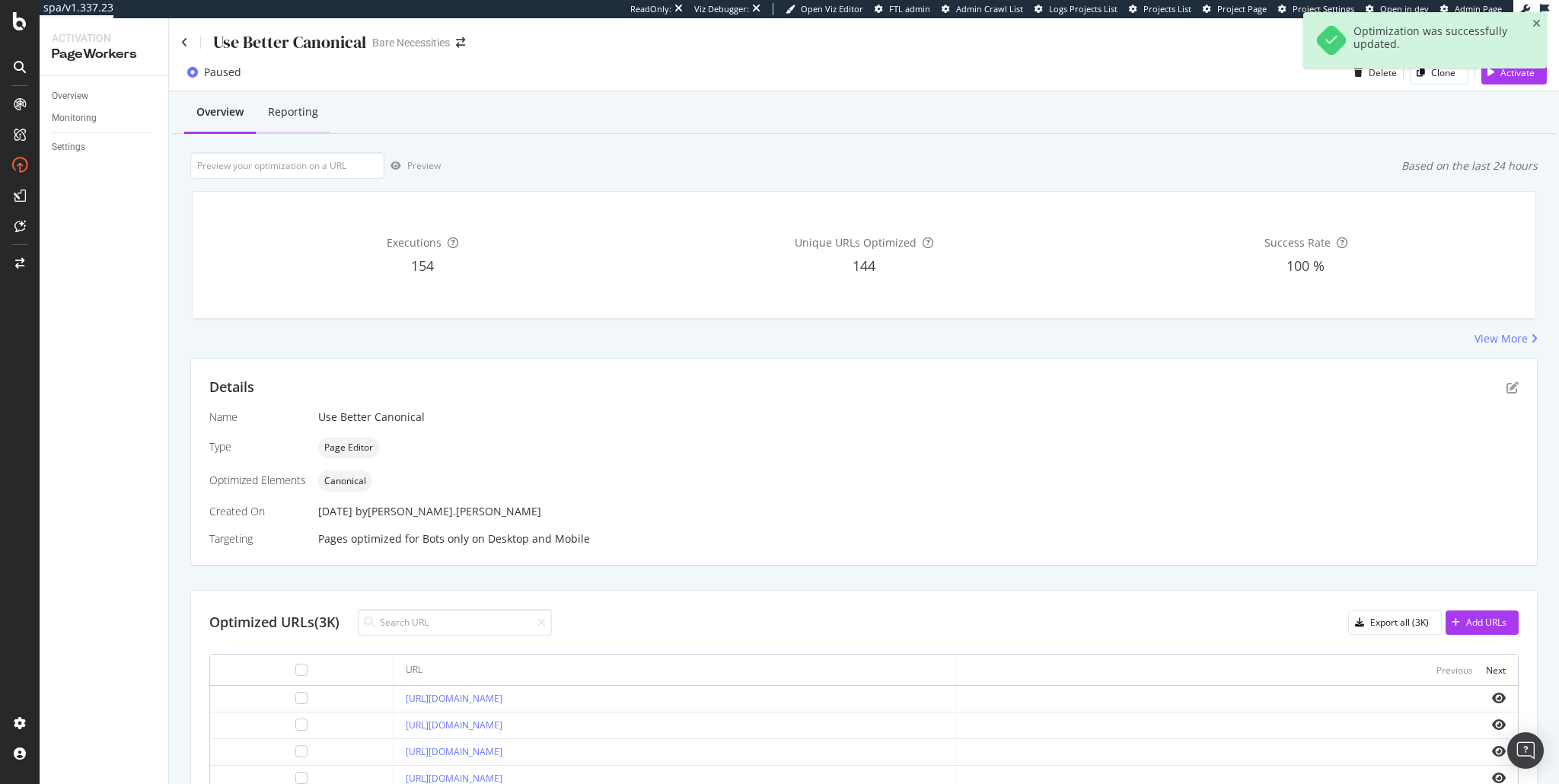
click at [305, 116] on div "Reporting" at bounding box center [292, 112] width 50 height 15
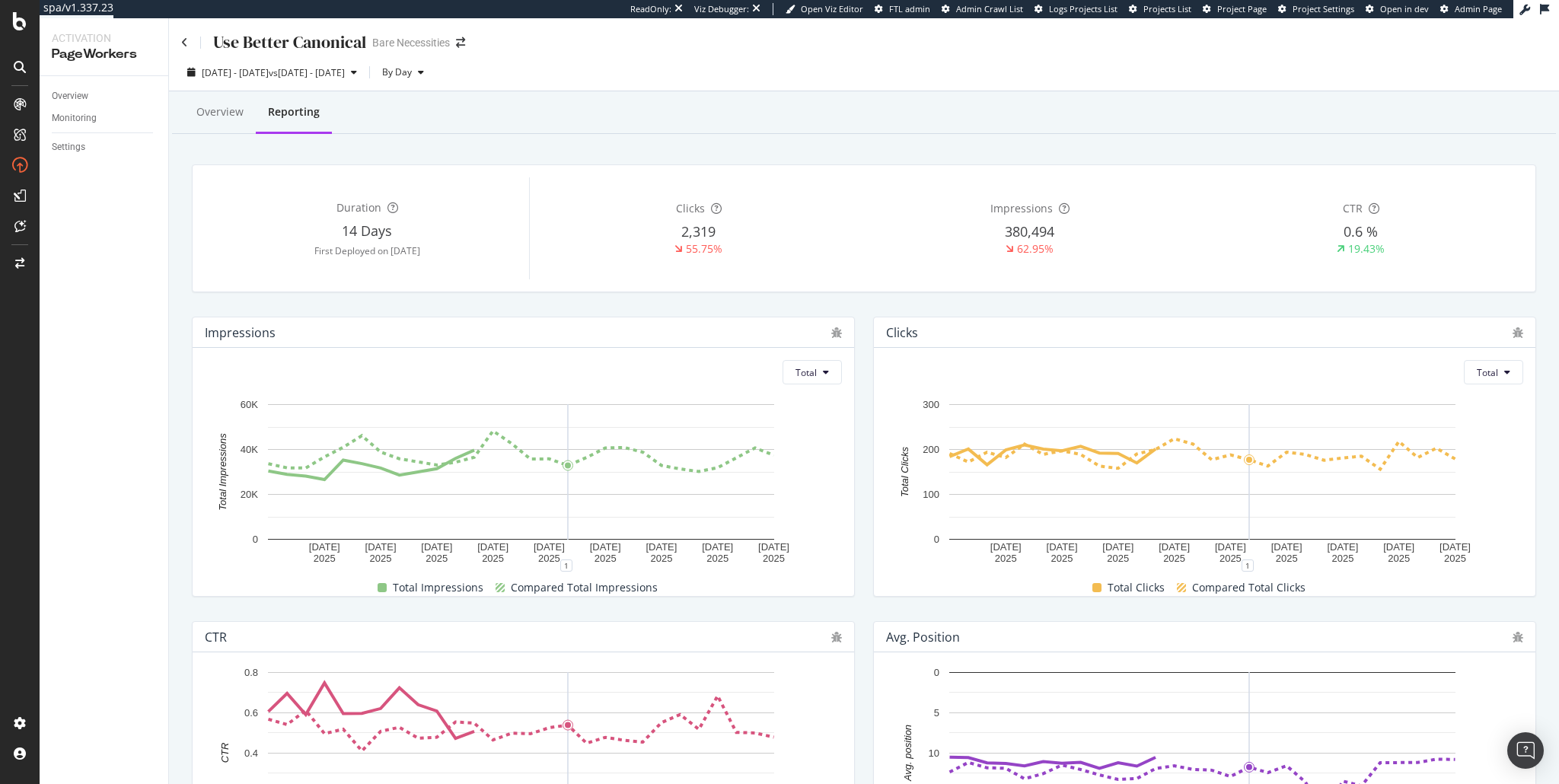
click at [994, 122] on div "Overview Reporting" at bounding box center [864, 114] width 1384 height 41
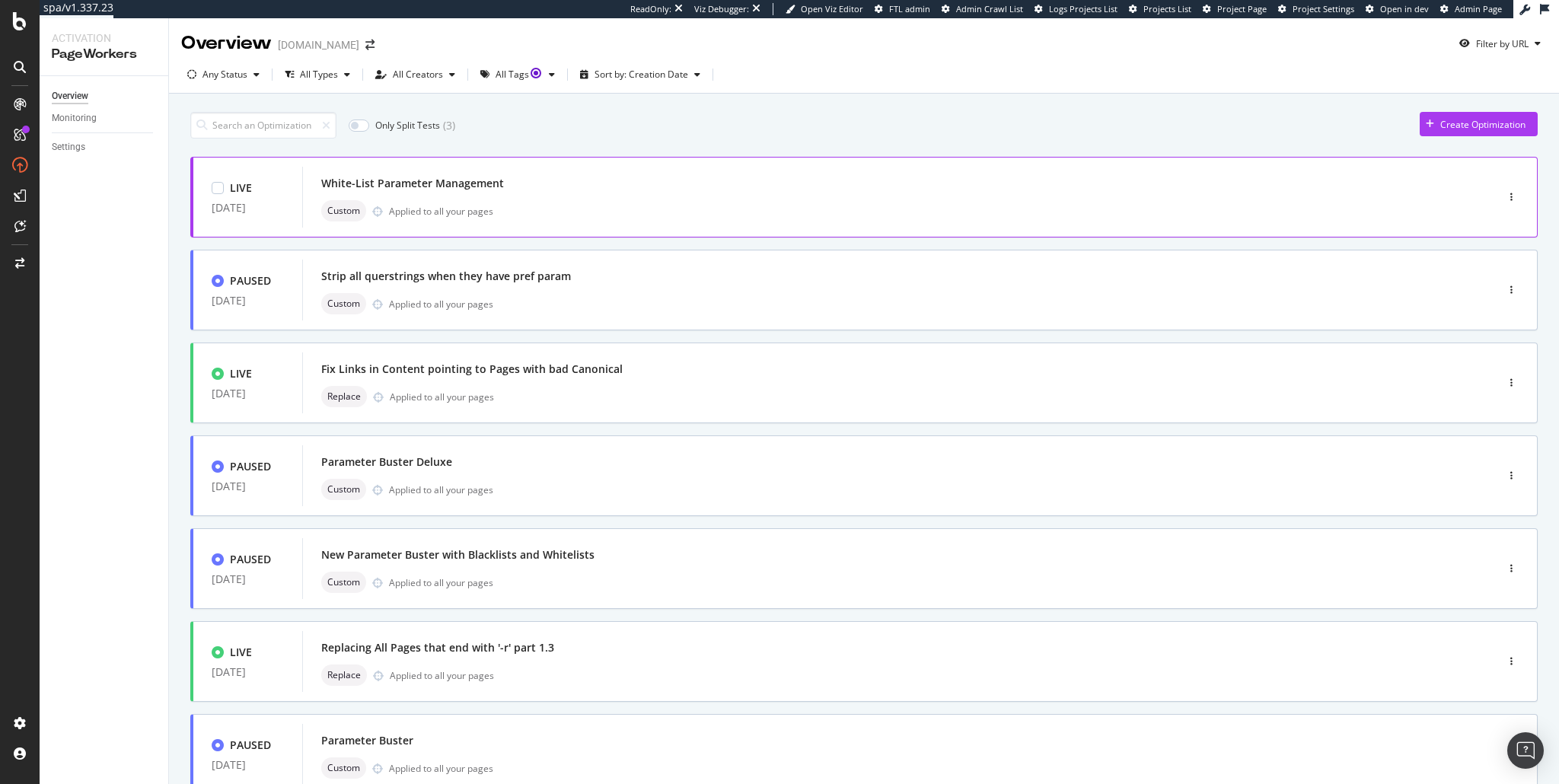
click at [465, 205] on div "Applied to all your pages" at bounding box center [441, 211] width 104 height 13
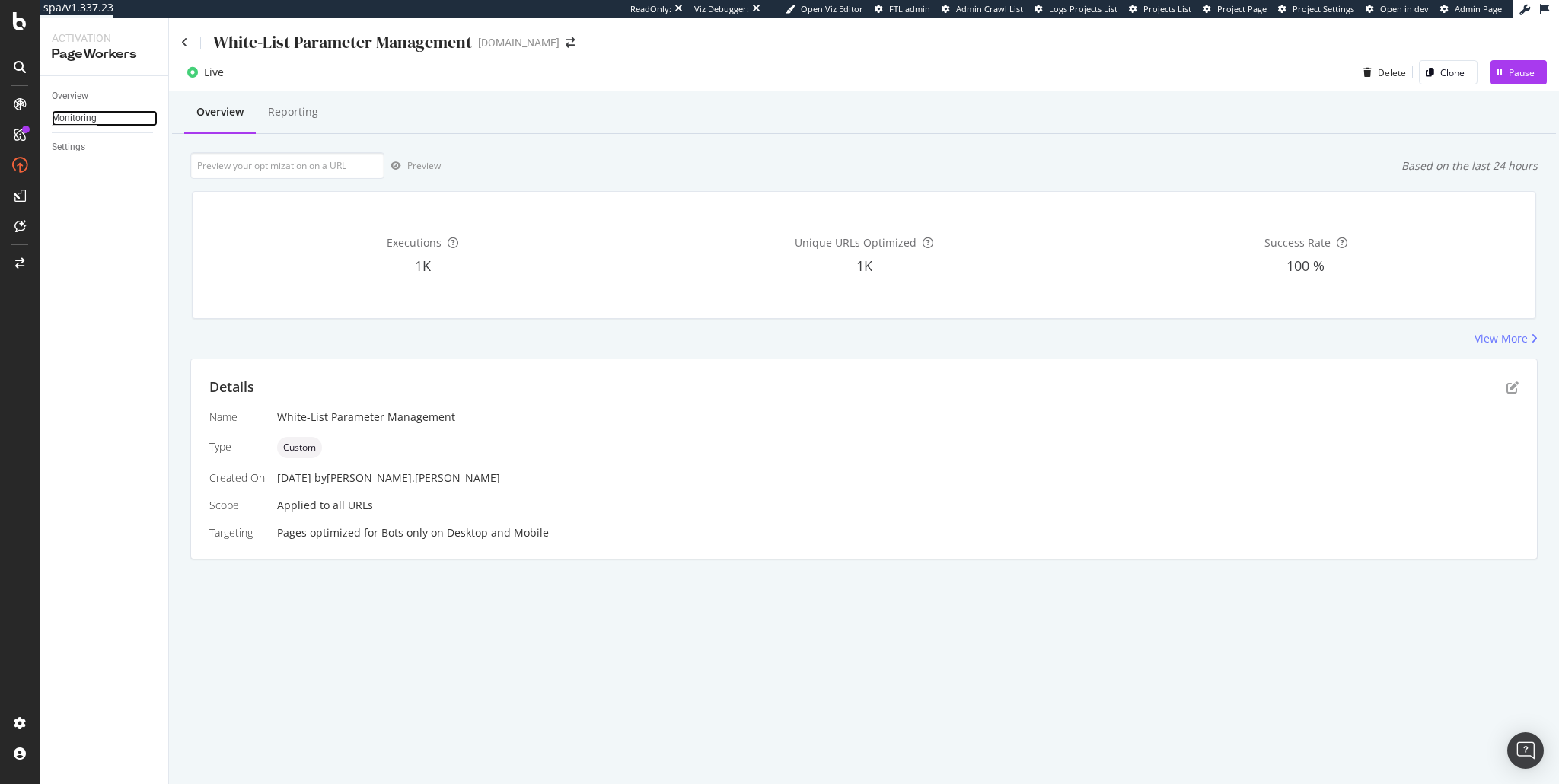
click at [67, 123] on div "Monitoring" at bounding box center [74, 118] width 45 height 16
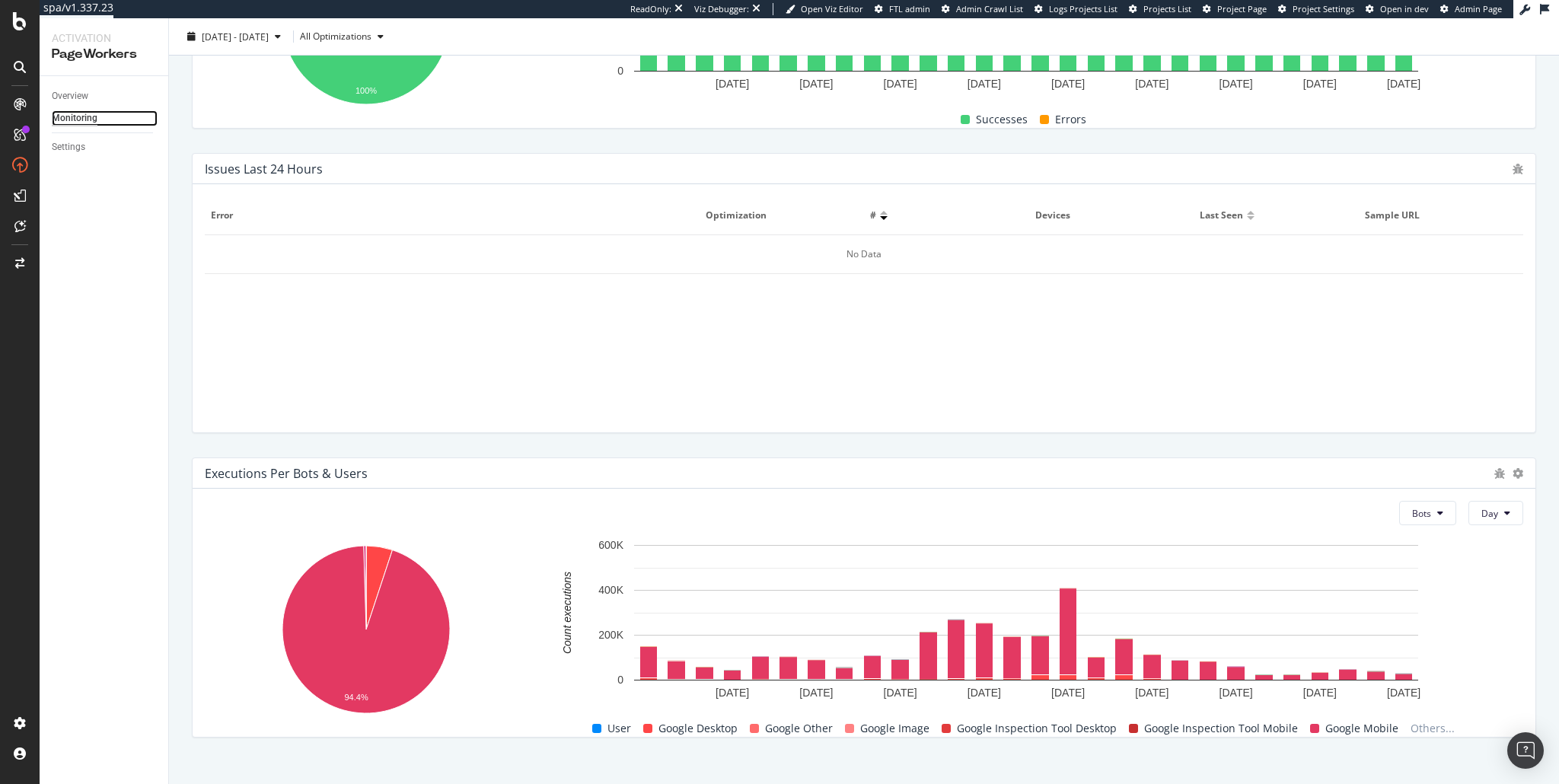
scroll to position [439, 0]
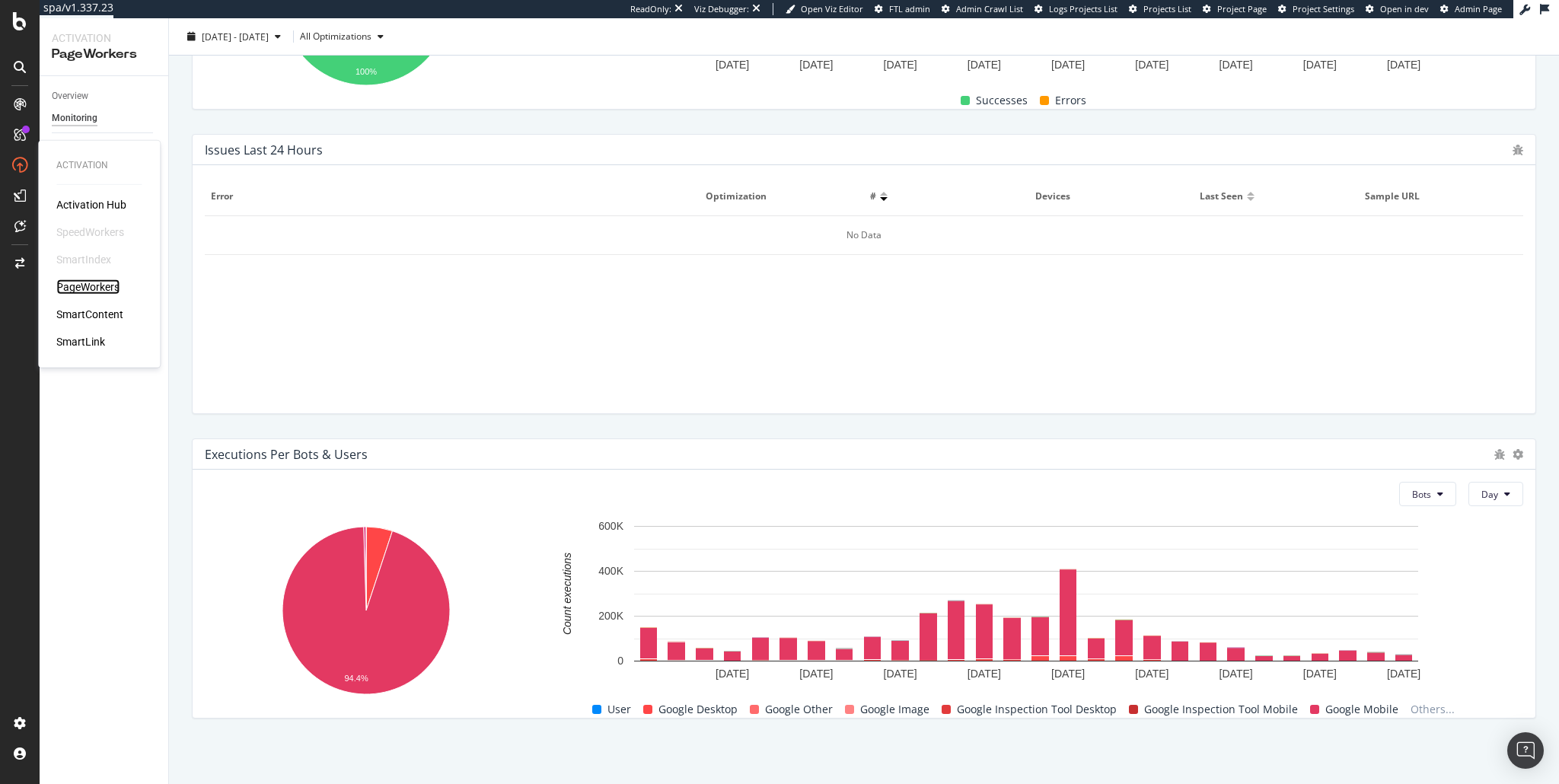
click at [79, 287] on div "PageWorkers" at bounding box center [87, 287] width 64 height 15
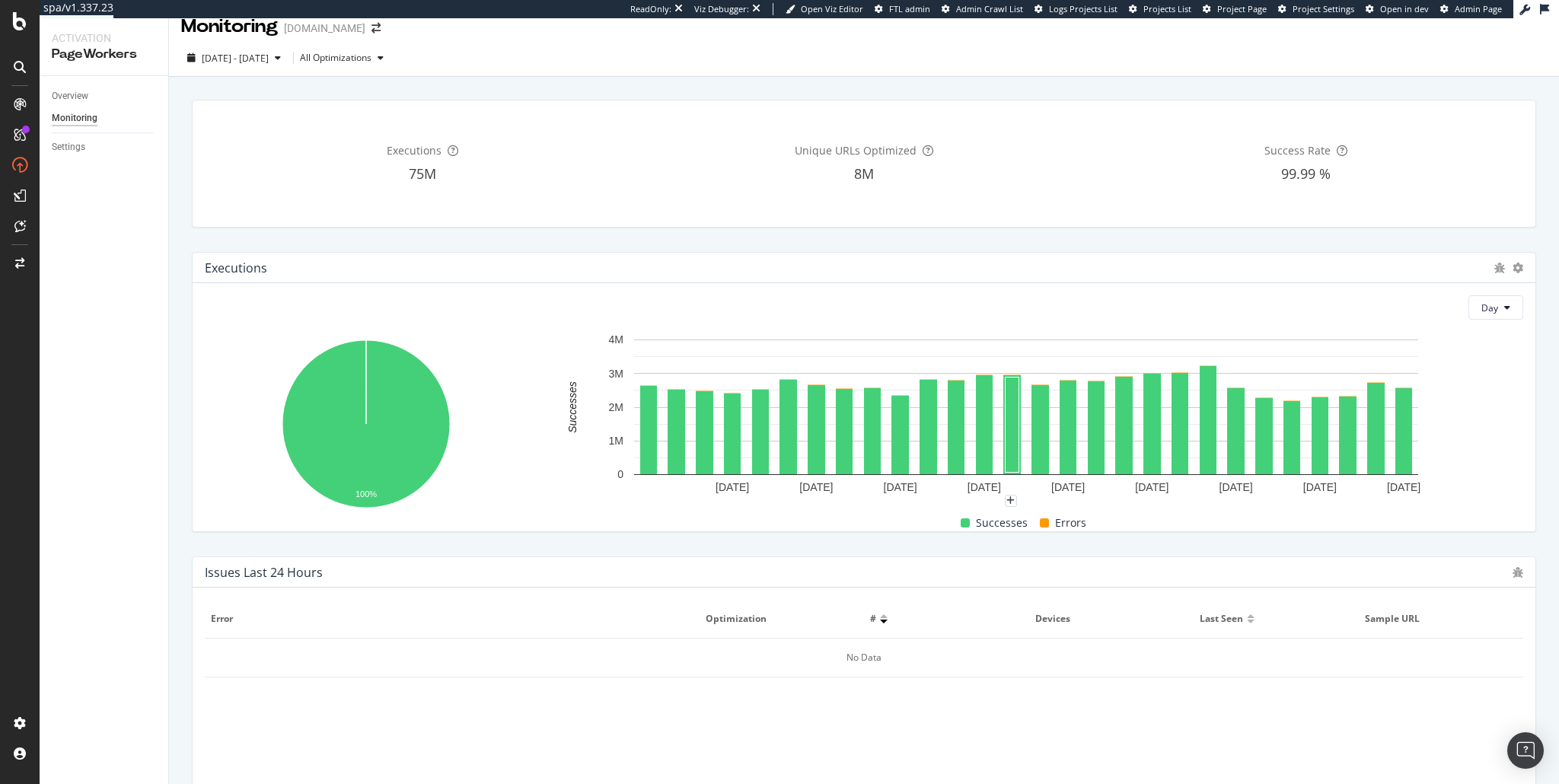
scroll to position [0, 0]
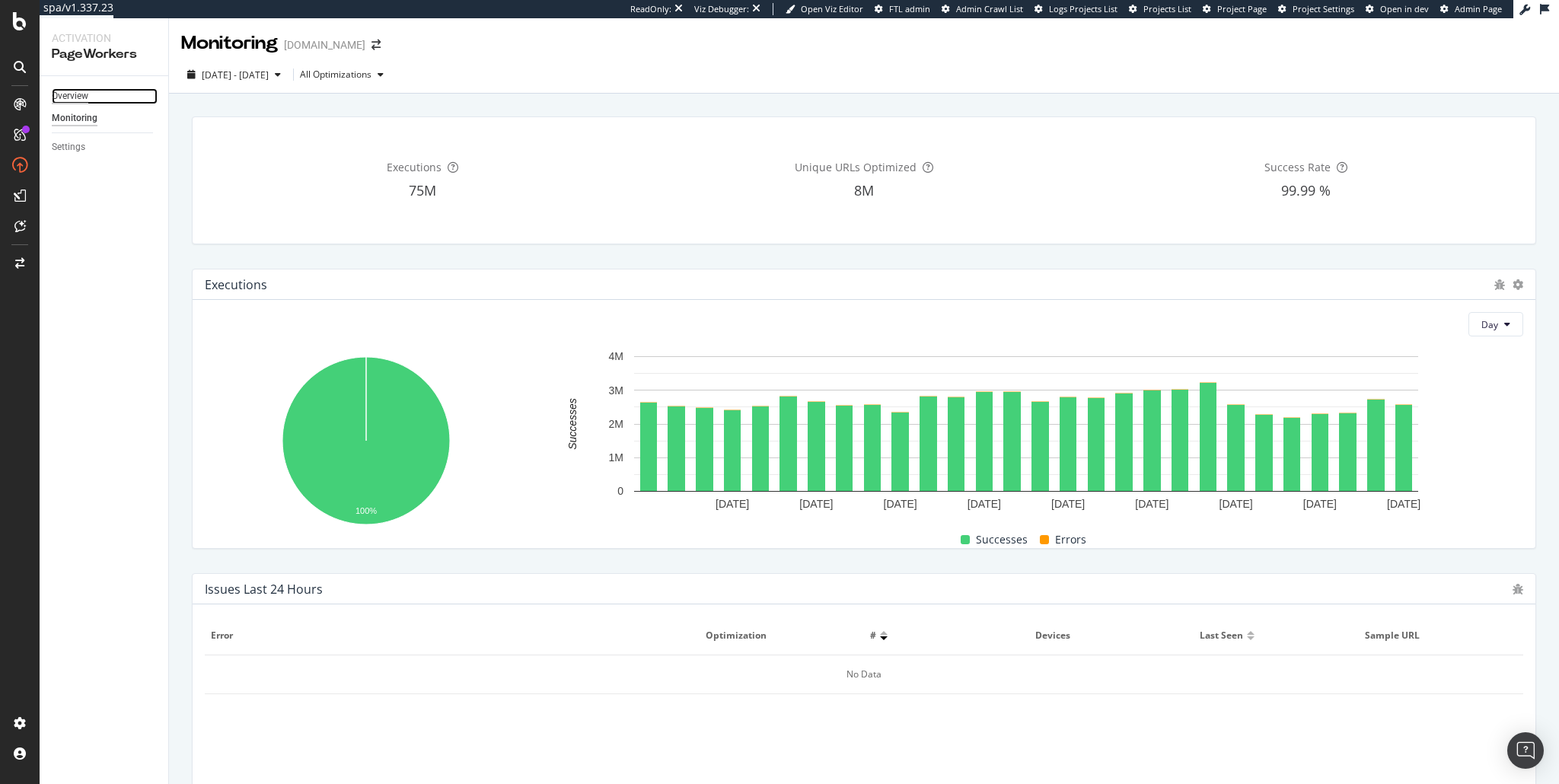
click at [76, 94] on div "Overview" at bounding box center [70, 96] width 36 height 16
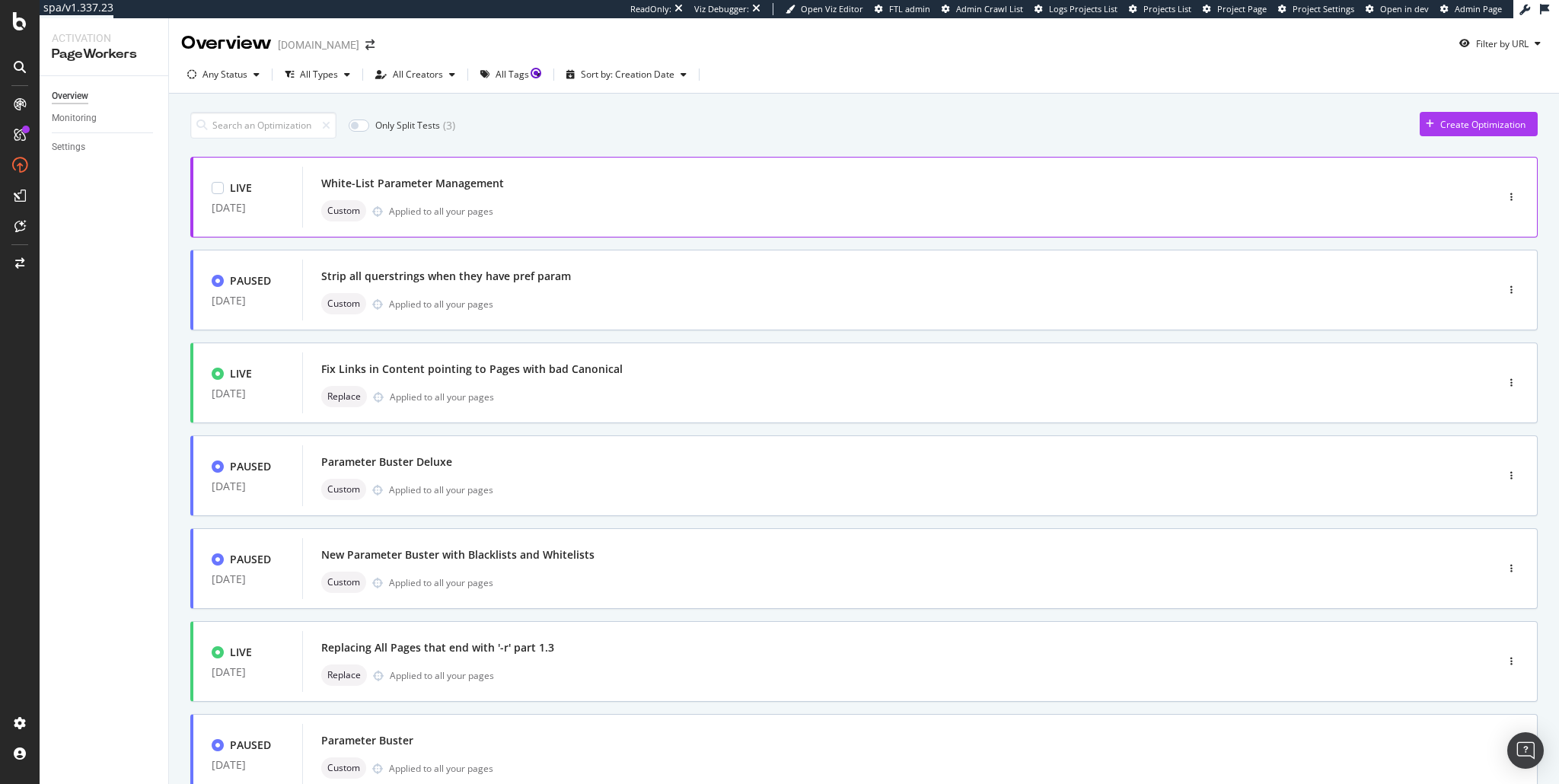
click at [460, 188] on div "White-List Parameter Management" at bounding box center [413, 183] width 183 height 15
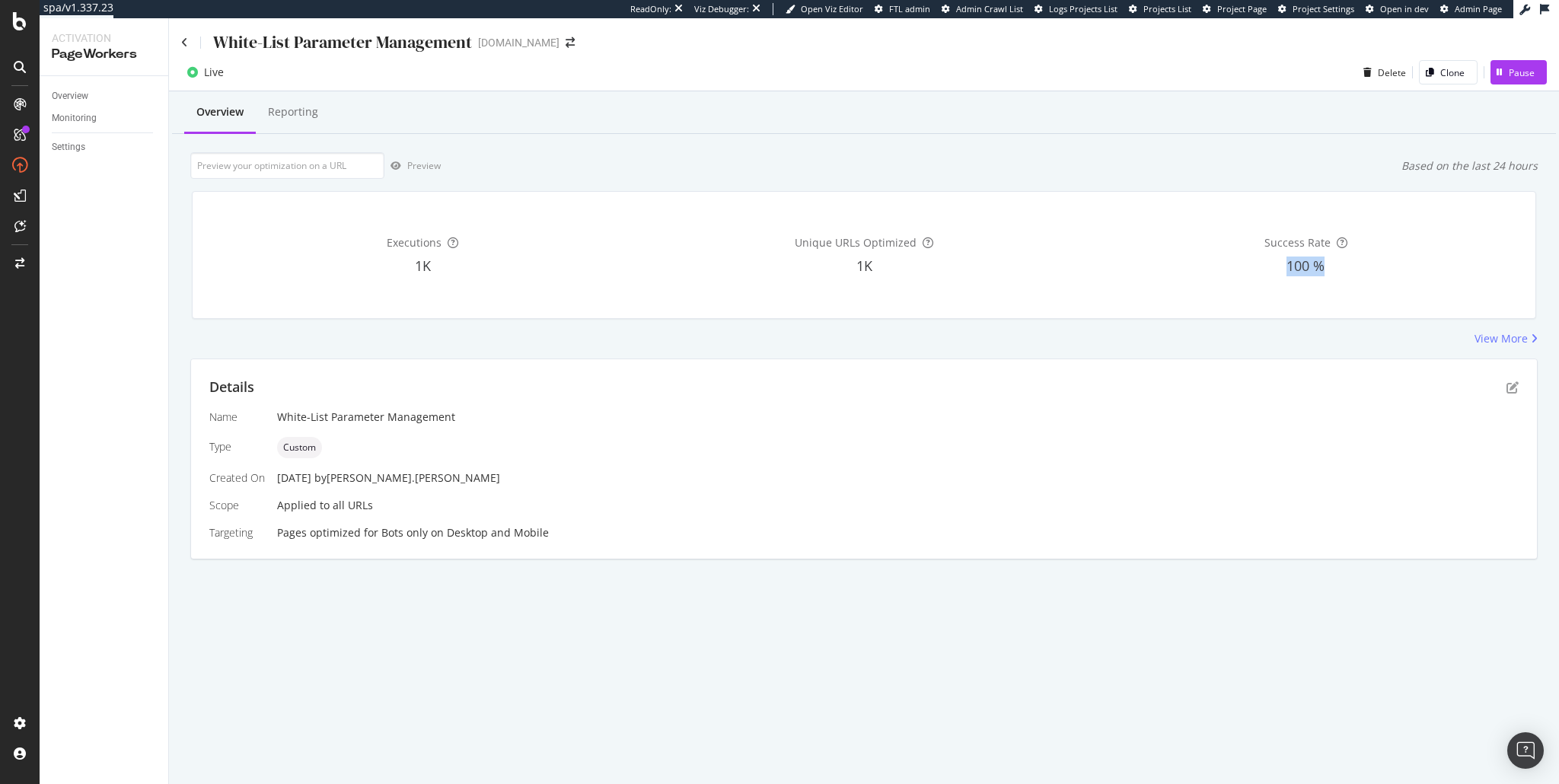
drag, startPoint x: 1282, startPoint y: 269, endPoint x: 1334, endPoint y: 266, distance: 52.1
click at [1334, 266] on div "100 %" at bounding box center [1306, 266] width 436 height 19
click at [1301, 265] on span "100 %" at bounding box center [1306, 266] width 38 height 19
drag, startPoint x: 1327, startPoint y: 265, endPoint x: 1278, endPoint y: 265, distance: 49.0
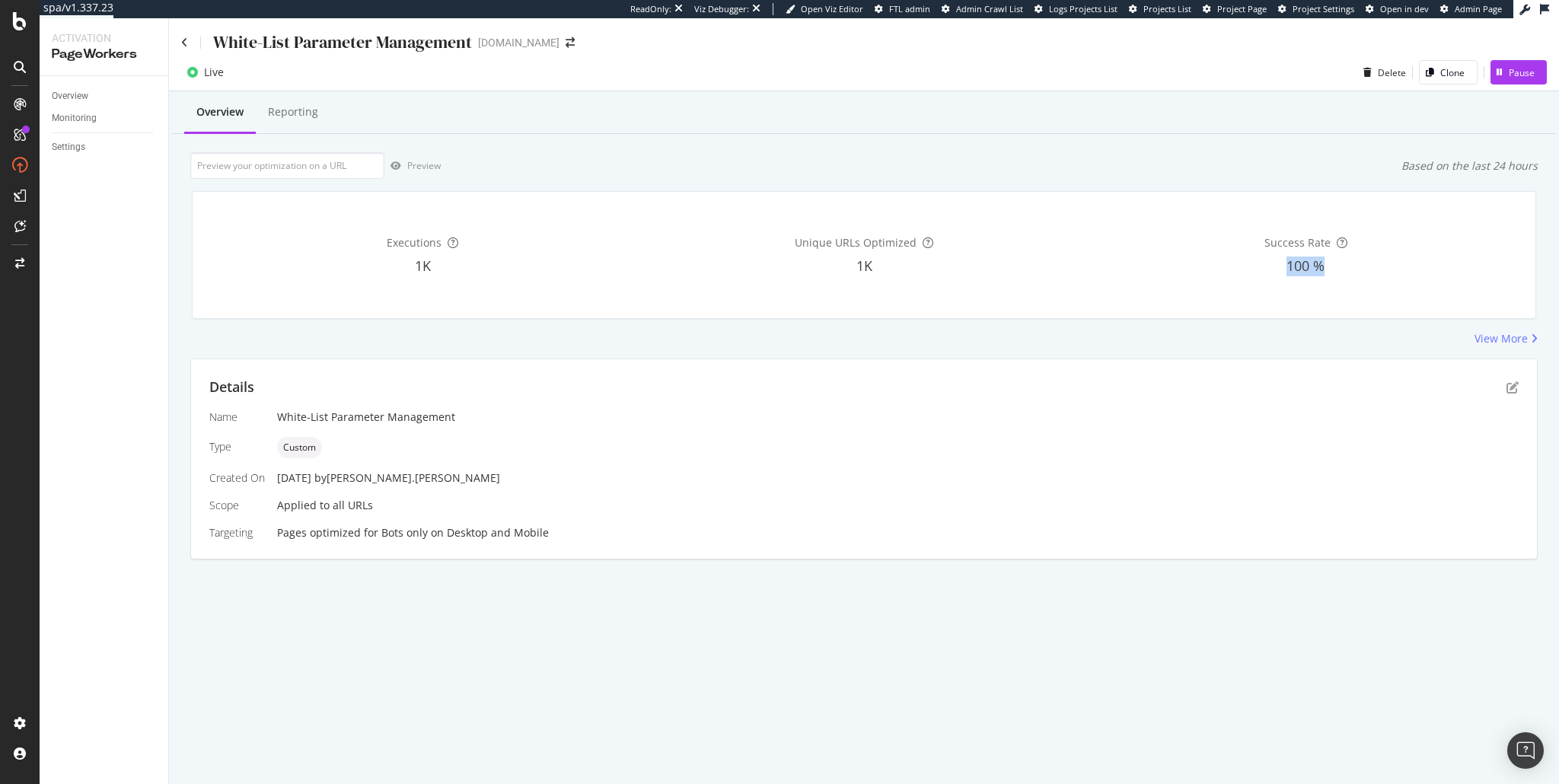
click at [1278, 265] on div "100 %" at bounding box center [1306, 266] width 436 height 19
click at [77, 97] on div "Overview" at bounding box center [70, 96] width 36 height 16
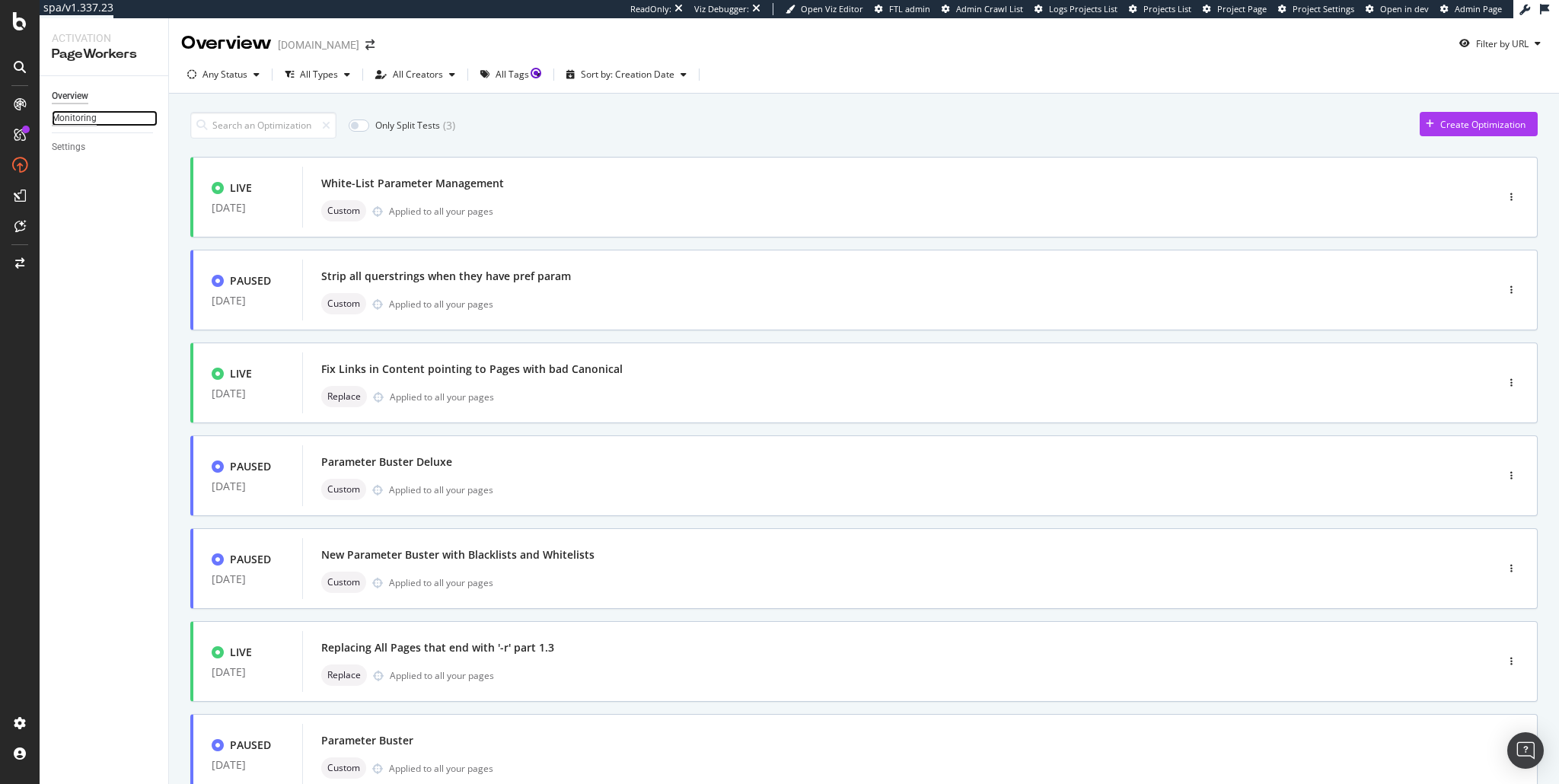
click at [85, 120] on div "Monitoring" at bounding box center [74, 118] width 45 height 16
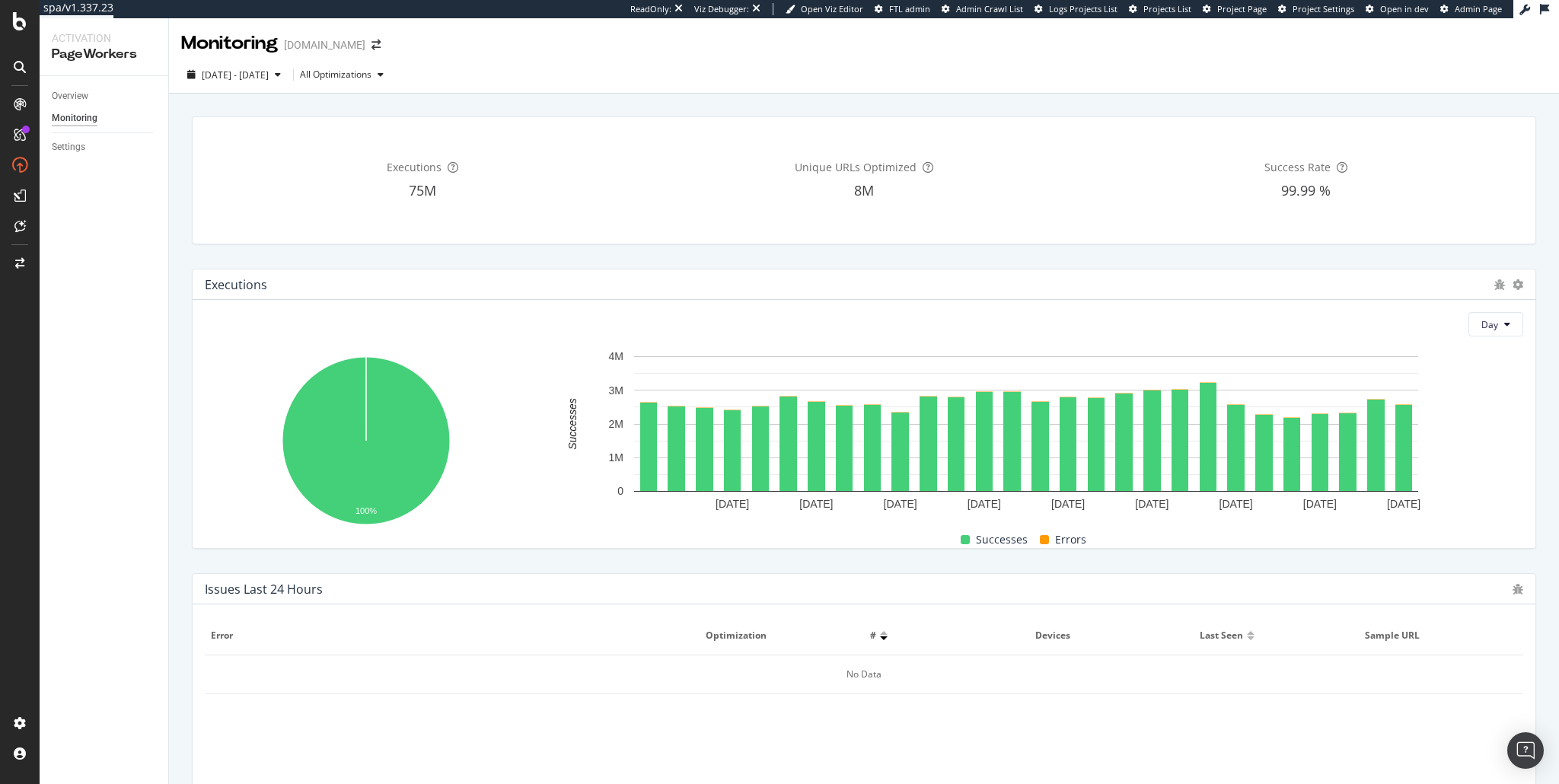
click at [1086, 120] on div "Executions 75M Unique URLs Optimized 8M Success Rate 99.99 %" at bounding box center [864, 180] width 1343 height 126
